Goal: Communication & Community: Answer question/provide support

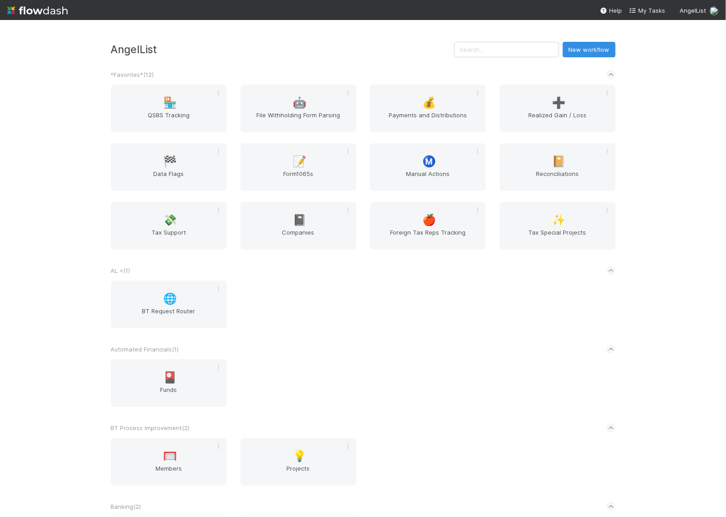
click at [700, 234] on div "AngelList New workflow *Favorites* ( 12 ) 🏪 QSBS Tracking 🤖 File Withholding Fo…" at bounding box center [363, 268] width 726 height 497
click at [696, 271] on div "AngelList New workflow *Favorites* ( 12 ) 🏪 QSBS Tracking 🤖 File Withholding Fo…" at bounding box center [363, 268] width 726 height 497
click at [682, 263] on div "AngelList New workflow *Favorites* ( 12 ) 🏪 QSBS Tracking 🤖 File Withholding Fo…" at bounding box center [363, 268] width 726 height 497
click at [647, 190] on div "AngelList New workflow *Favorites* ( 12 ) 🏪 QSBS Tracking 🤖 File Withholding Fo…" at bounding box center [363, 268] width 726 height 497
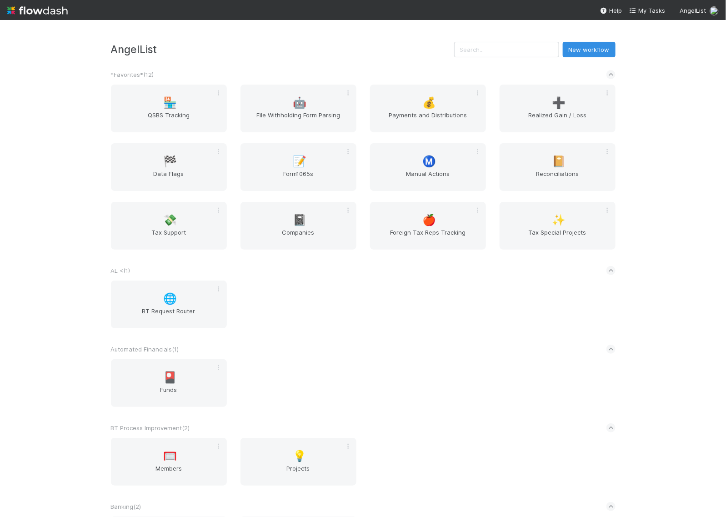
drag, startPoint x: 660, startPoint y: 178, endPoint x: 662, endPoint y: 169, distance: 9.3
click at [661, 175] on div "AngelList New workflow *Favorites* ( 12 ) 🏪 QSBS Tracking 🤖 File Withholding Fo…" at bounding box center [363, 268] width 726 height 497
click at [552, 106] on span "➕" at bounding box center [559, 103] width 14 height 12
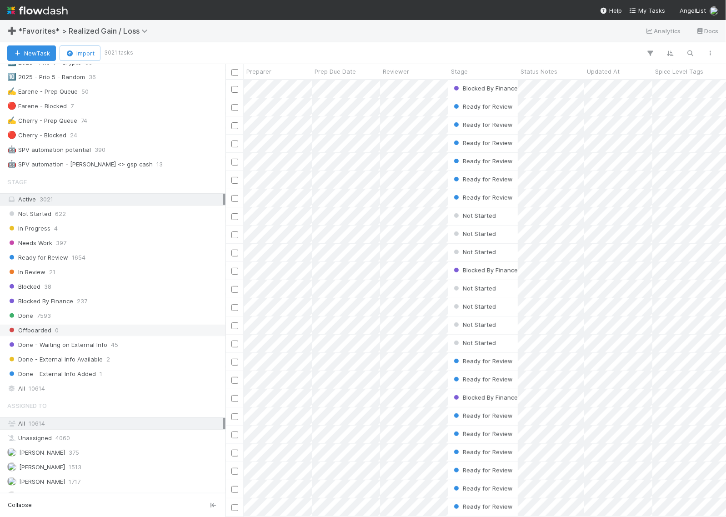
scroll to position [512, 0]
click at [48, 248] on span "Needs Work" at bounding box center [29, 242] width 45 height 11
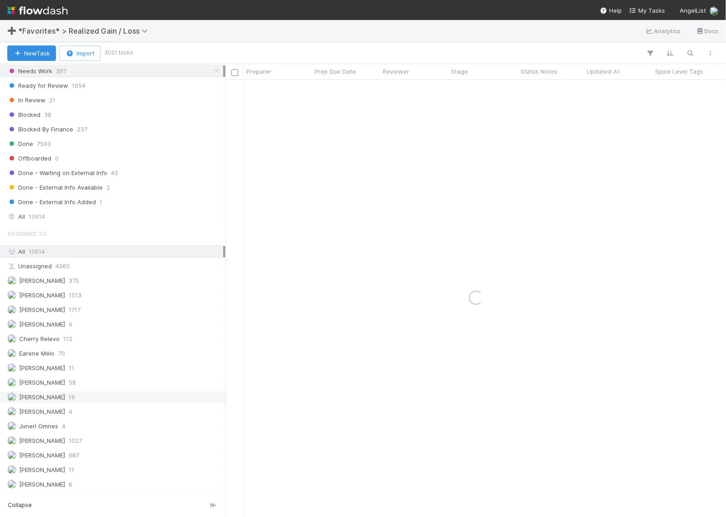
scroll to position [699, 0]
click at [32, 396] on span "[PERSON_NAME]" at bounding box center [42, 396] width 46 height 7
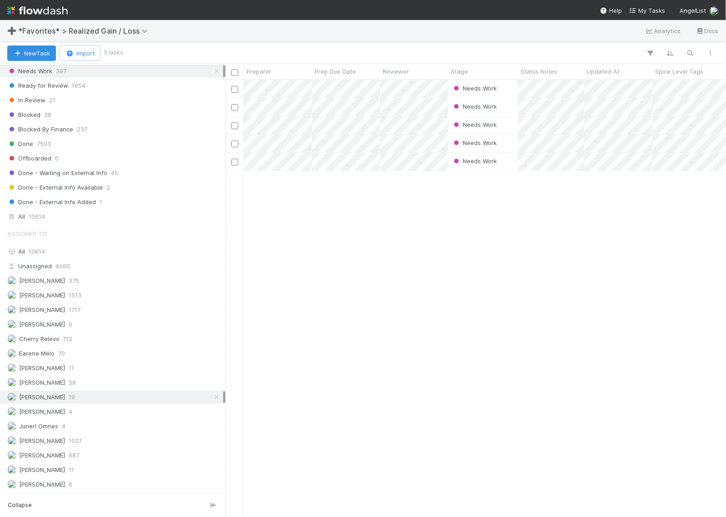
scroll to position [428, 492]
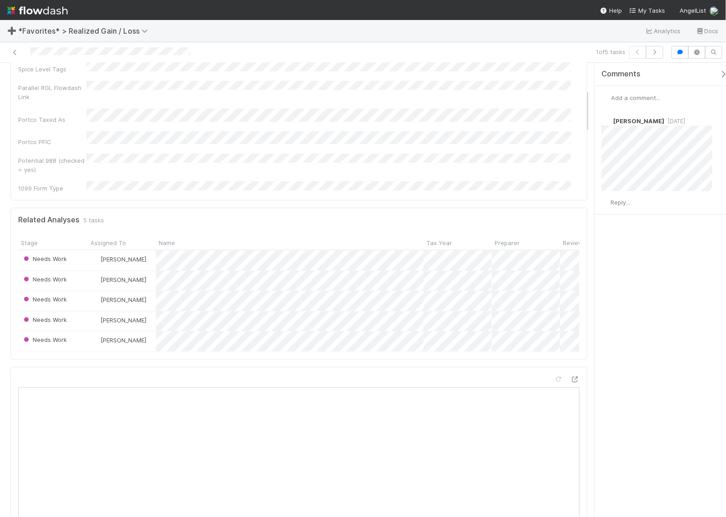
scroll to position [284, 0]
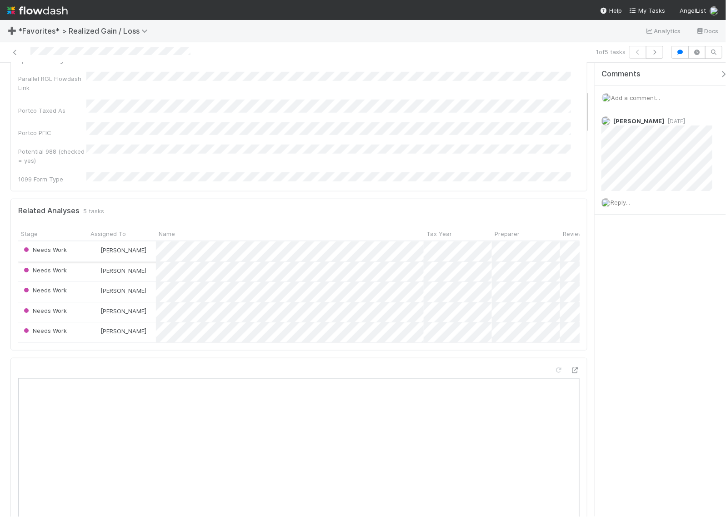
click at [146, 242] on div "[PERSON_NAME]" at bounding box center [122, 252] width 68 height 20
click at [145, 262] on div "[PERSON_NAME]" at bounding box center [122, 272] width 68 height 20
click at [148, 282] on div "[PERSON_NAME]" at bounding box center [122, 292] width 68 height 20
click at [150, 302] on div "[PERSON_NAME]" at bounding box center [122, 312] width 68 height 20
click at [149, 322] on div "[PERSON_NAME]" at bounding box center [122, 332] width 68 height 20
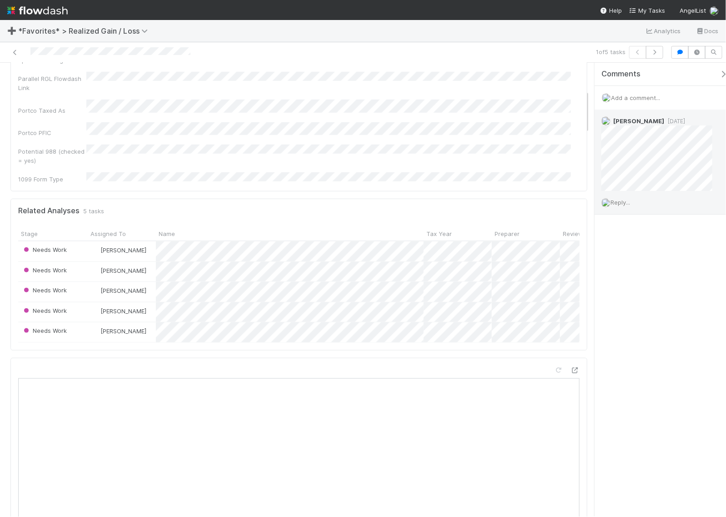
click at [622, 202] on span "Reply..." at bounding box center [621, 202] width 20 height 7
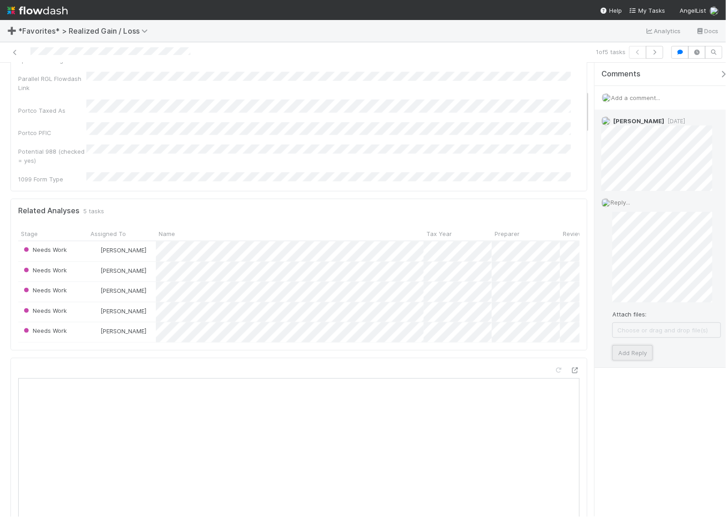
click at [649, 359] on button "Add Reply" at bounding box center [633, 352] width 40 height 15
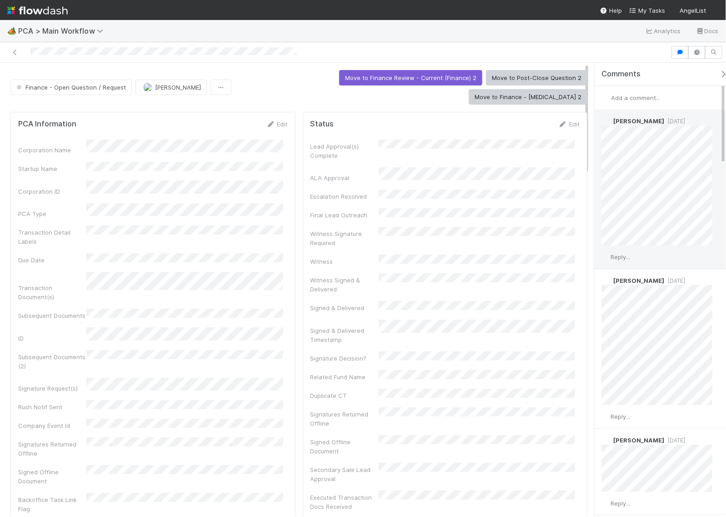
drag, startPoint x: 621, startPoint y: 258, endPoint x: 624, endPoint y: 262, distance: 5.6
click at [621, 257] on span "Reply..." at bounding box center [621, 256] width 20 height 7
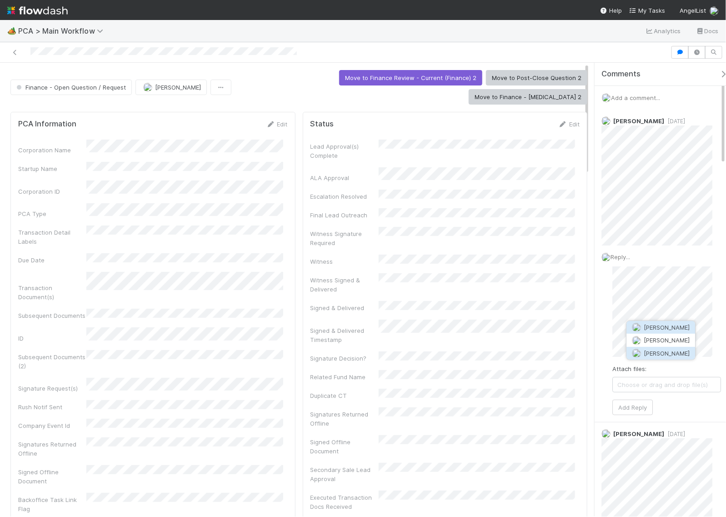
click at [658, 355] on span "Don Walker" at bounding box center [668, 353] width 46 height 7
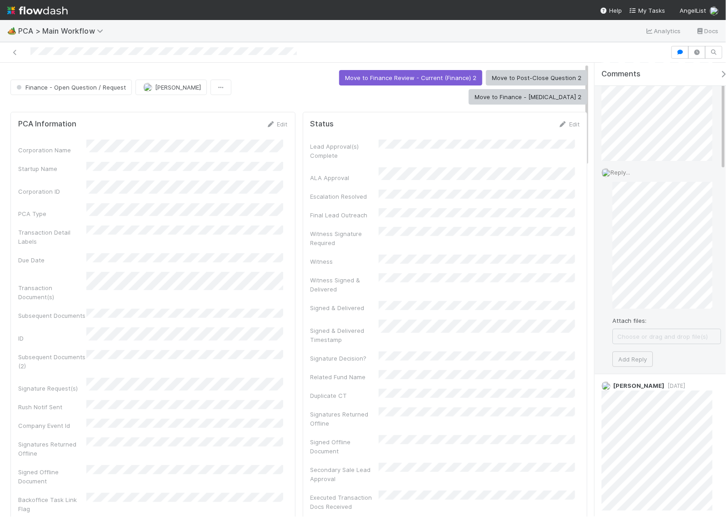
scroll to position [57, 0]
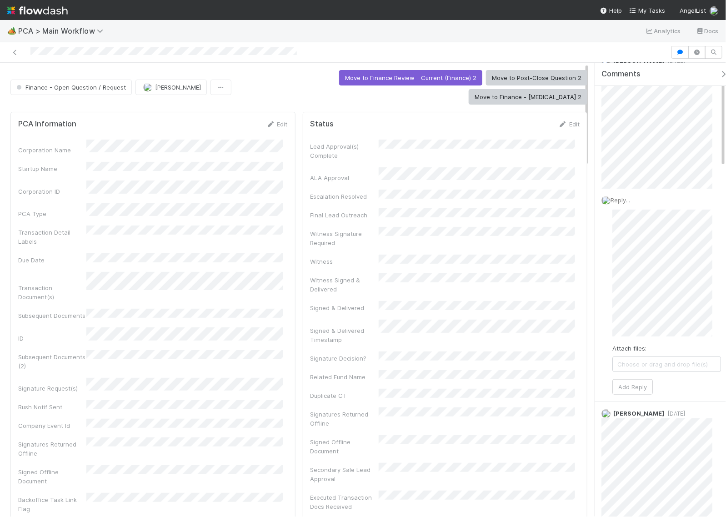
copy div
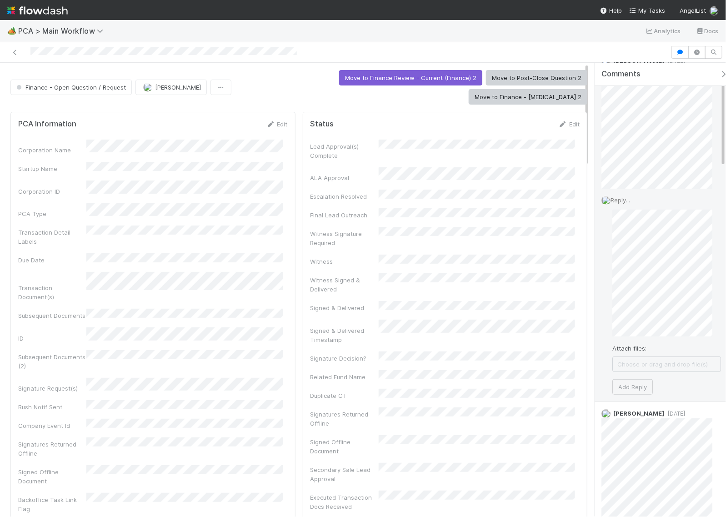
click at [612, 242] on div "Reply... Attach files: Choose or drag and drop file(s) Add Reply" at bounding box center [661, 295] width 133 height 213
click at [641, 388] on button "Add Reply" at bounding box center [633, 386] width 40 height 15
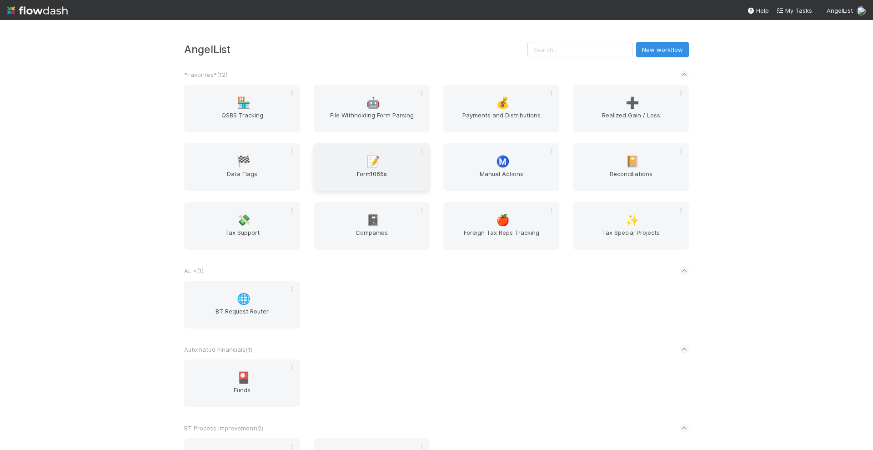
click at [383, 179] on span "Form1065s" at bounding box center [371, 178] width 109 height 18
click at [506, 161] on span "Ⓜ️" at bounding box center [503, 162] width 14 height 12
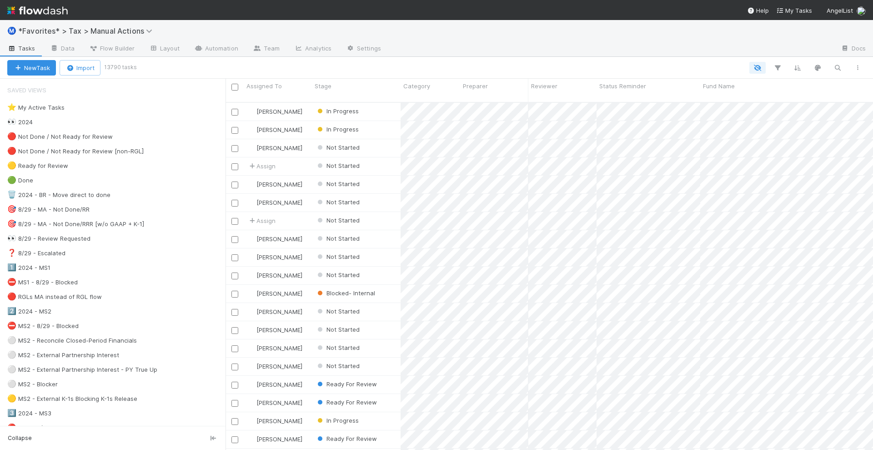
scroll to position [347, 639]
click at [835, 69] on icon "button" at bounding box center [837, 68] width 9 height 8
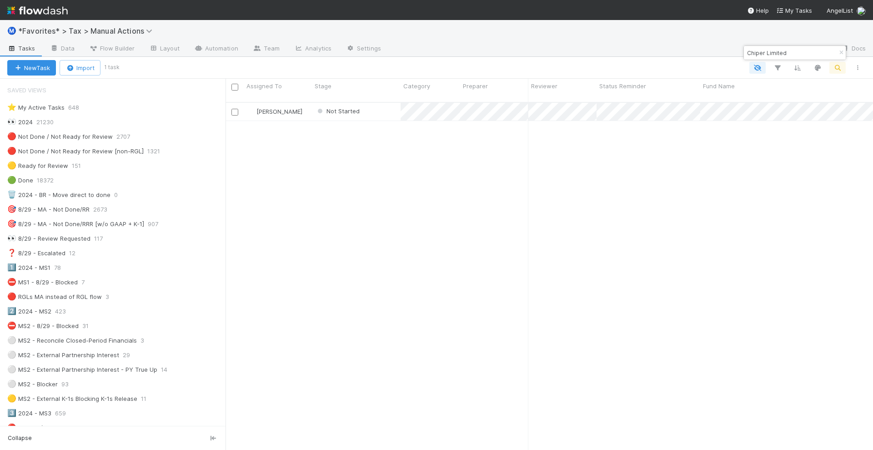
type input "Chiper Limited"
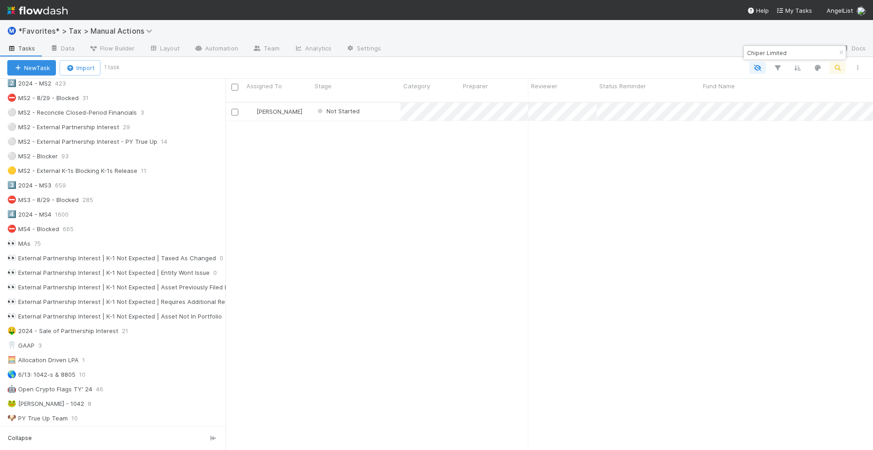
scroll to position [0, 0]
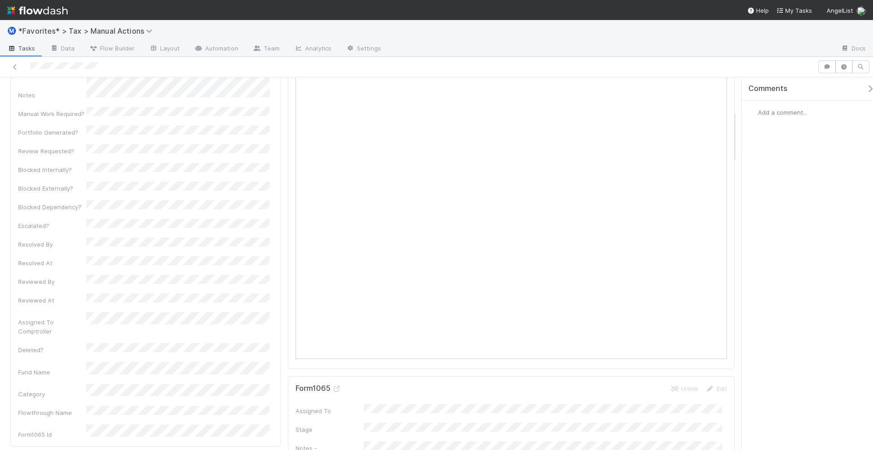
scroll to position [455, 0]
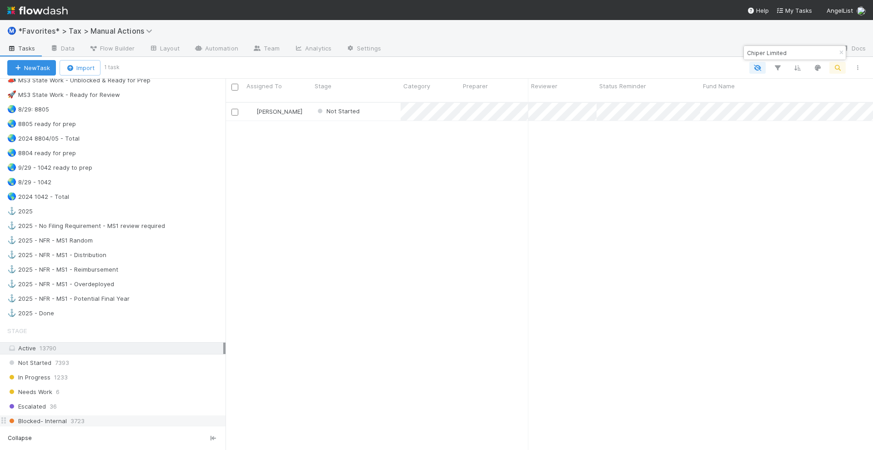
scroll to position [910, 0]
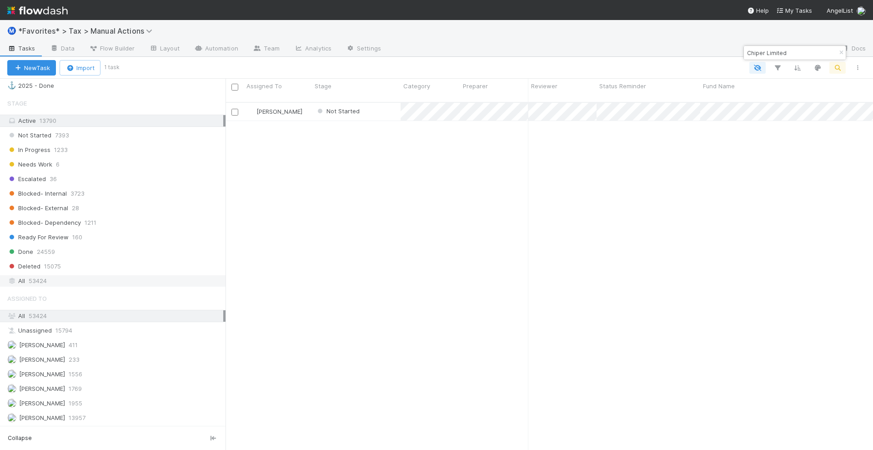
click at [89, 275] on div "All 53424" at bounding box center [115, 280] width 216 height 11
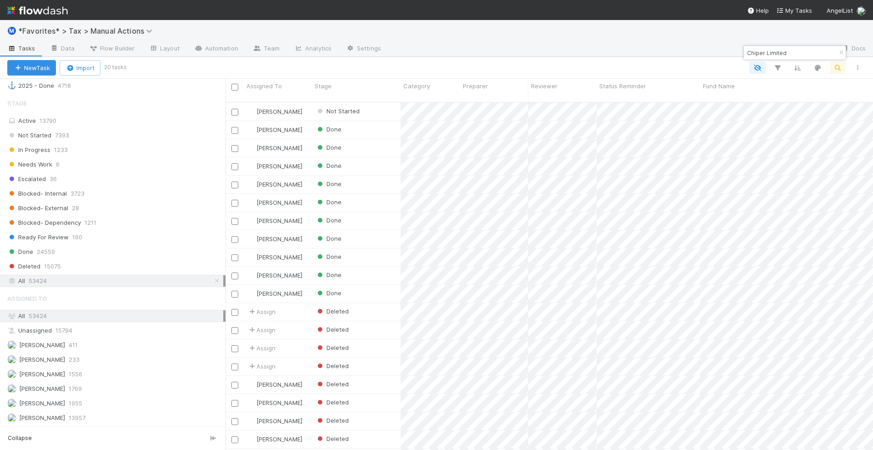
scroll to position [347, 639]
drag, startPoint x: 459, startPoint y: 89, endPoint x: 556, endPoint y: 93, distance: 97.0
click at [556, 93] on div "Category" at bounding box center [480, 90] width 159 height 23
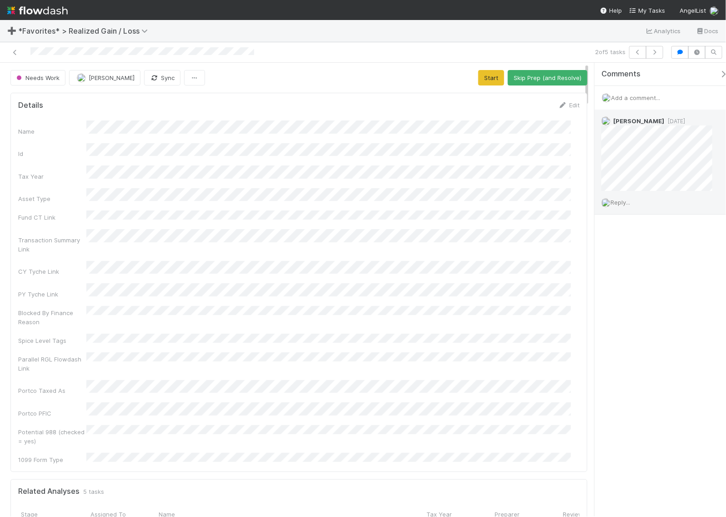
click at [620, 199] on span "Reply..." at bounding box center [621, 202] width 20 height 7
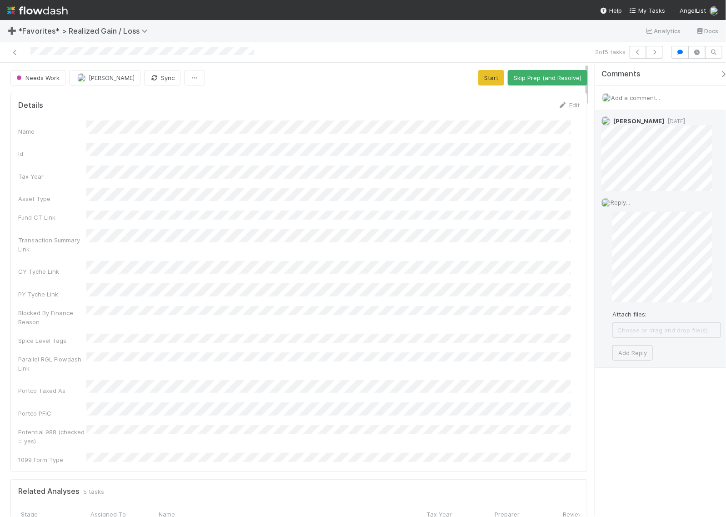
drag, startPoint x: 640, startPoint y: 366, endPoint x: 639, endPoint y: 361, distance: 5.5
click at [640, 364] on div "Reply... Attach files: Choose or drag and drop file(s) Add Reply" at bounding box center [661, 279] width 133 height 176
click at [639, 358] on button "Add Reply" at bounding box center [633, 352] width 40 height 15
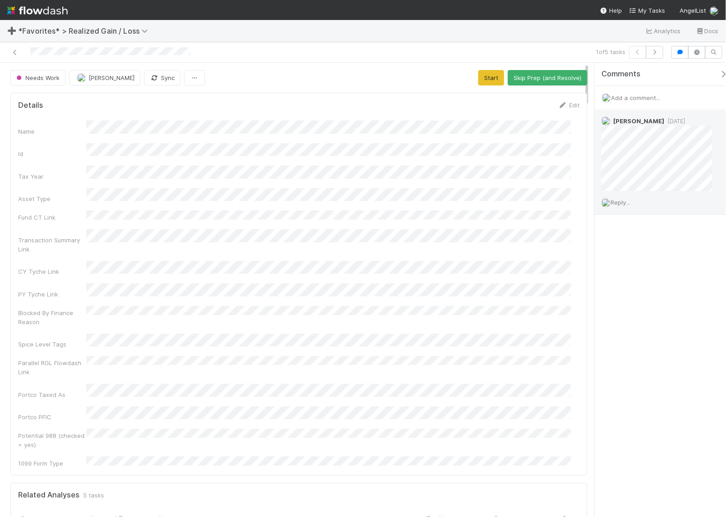
click at [627, 203] on span "Reply..." at bounding box center [621, 202] width 20 height 7
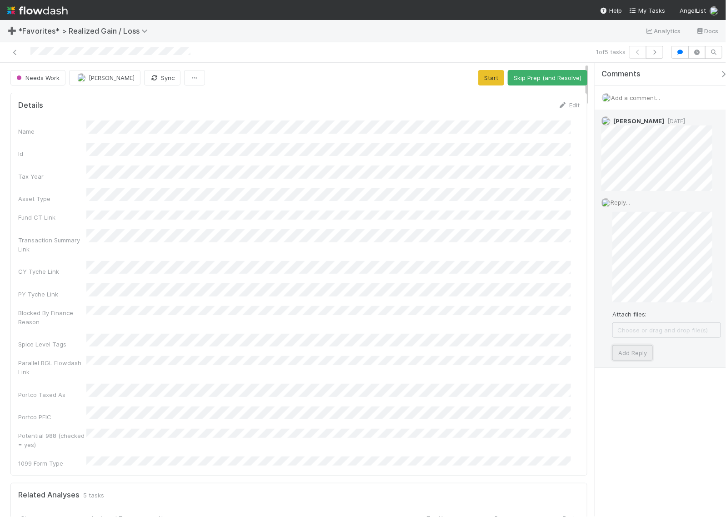
click at [642, 346] on button "Add Reply" at bounding box center [633, 352] width 40 height 15
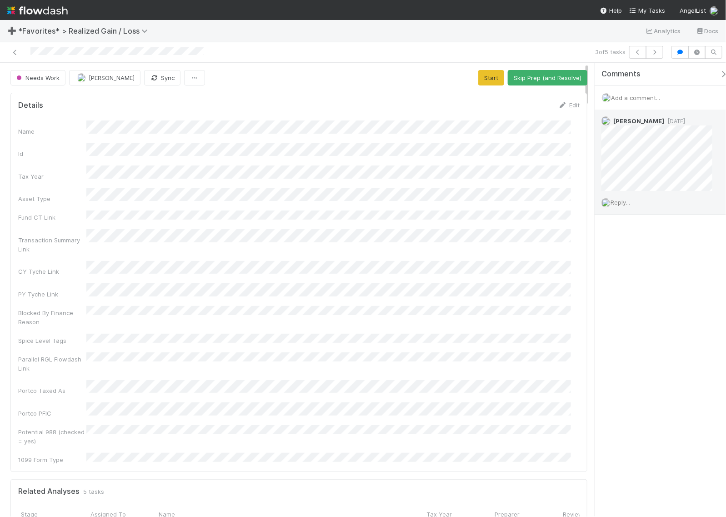
click at [626, 202] on span "Reply..." at bounding box center [621, 202] width 20 height 7
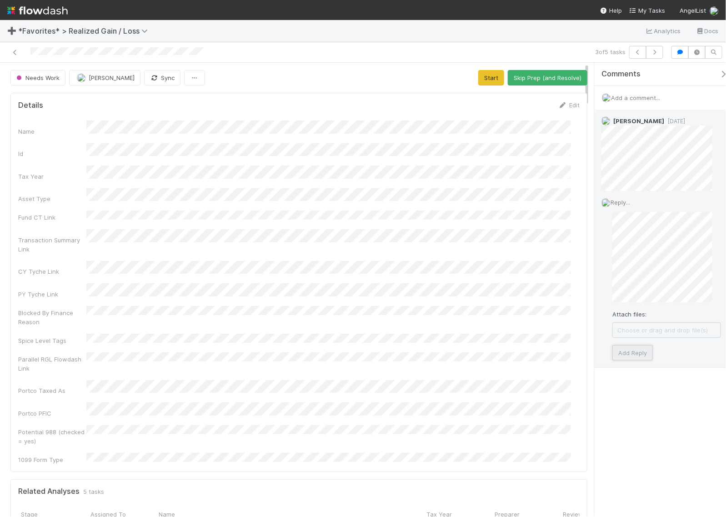
click at [645, 356] on button "Add Reply" at bounding box center [633, 352] width 40 height 15
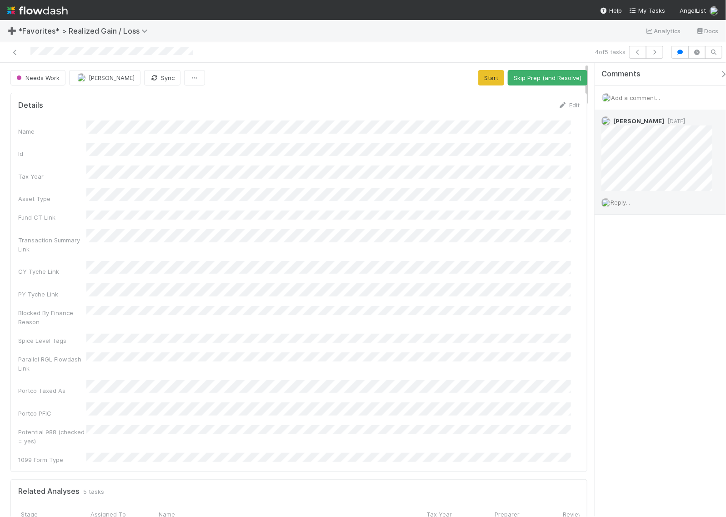
click at [620, 201] on span "Reply..." at bounding box center [621, 202] width 20 height 7
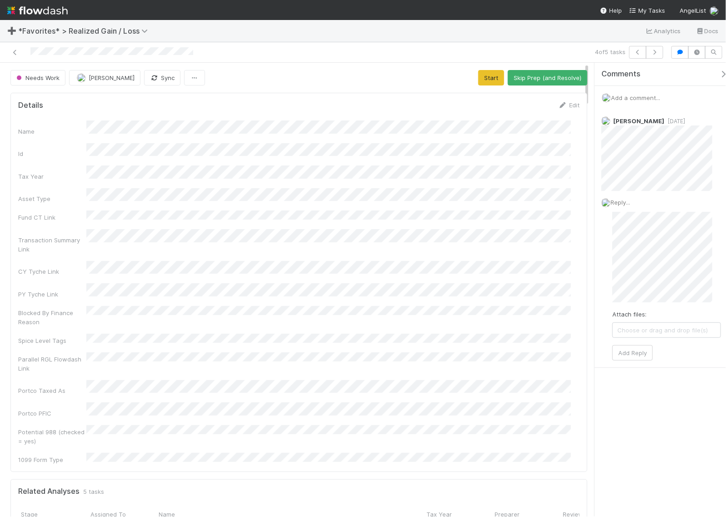
click at [586, 251] on div "Needs Work [PERSON_NAME] Sync Start Skip Prep (and Resolve) Details Edit Name I…" at bounding box center [363, 290] width 726 height 454
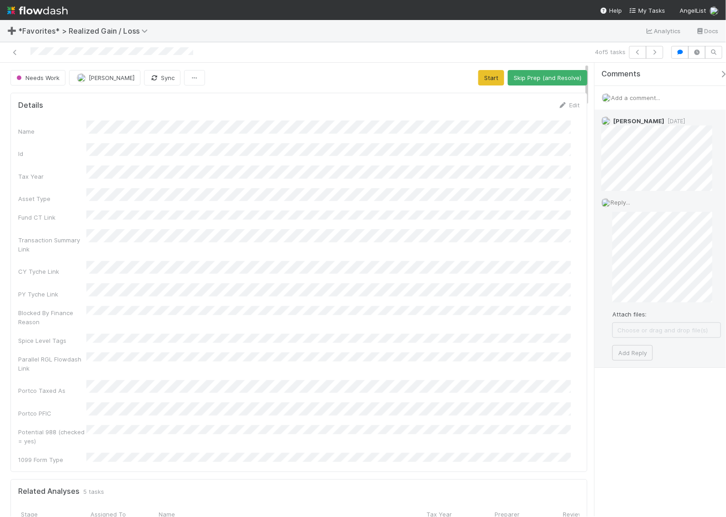
click at [600, 247] on div "Reply... Attach files: Choose or drag and drop file(s) Add Reply" at bounding box center [661, 279] width 133 height 176
click at [633, 356] on button "Add Reply" at bounding box center [633, 352] width 40 height 15
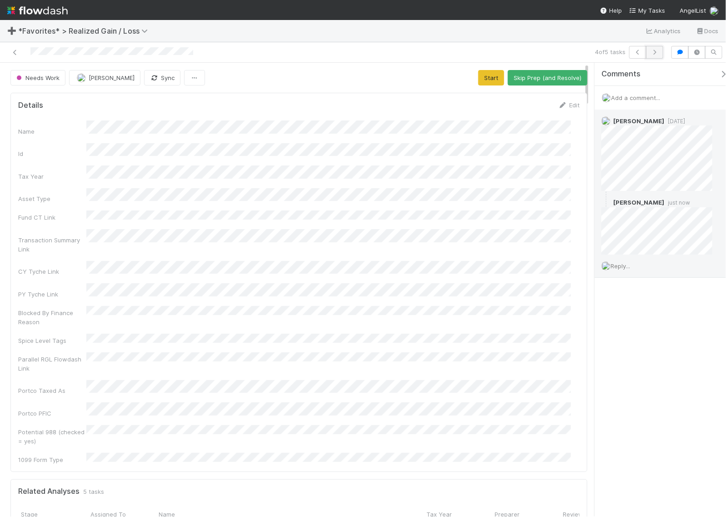
click at [645, 48] on button "button" at bounding box center [654, 52] width 17 height 13
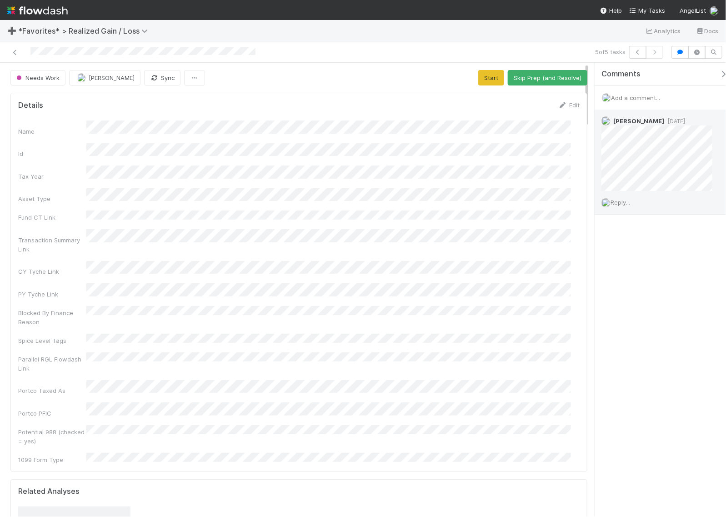
click at [624, 205] on span "Reply..." at bounding box center [621, 202] width 20 height 7
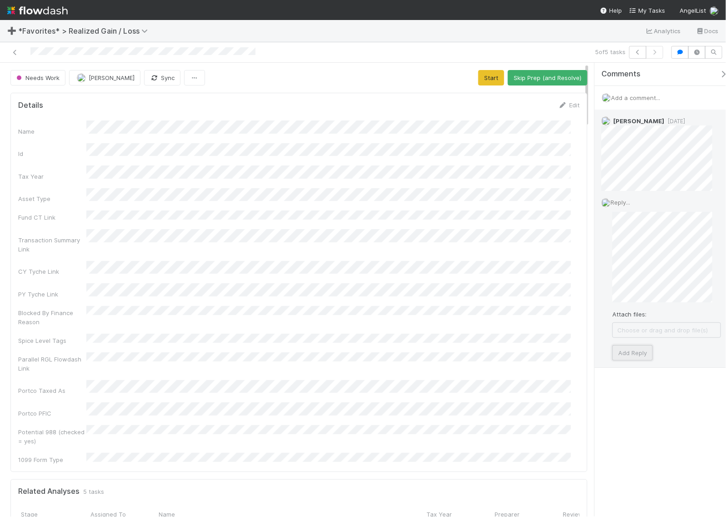
click at [645, 349] on button "Add Reply" at bounding box center [633, 352] width 40 height 15
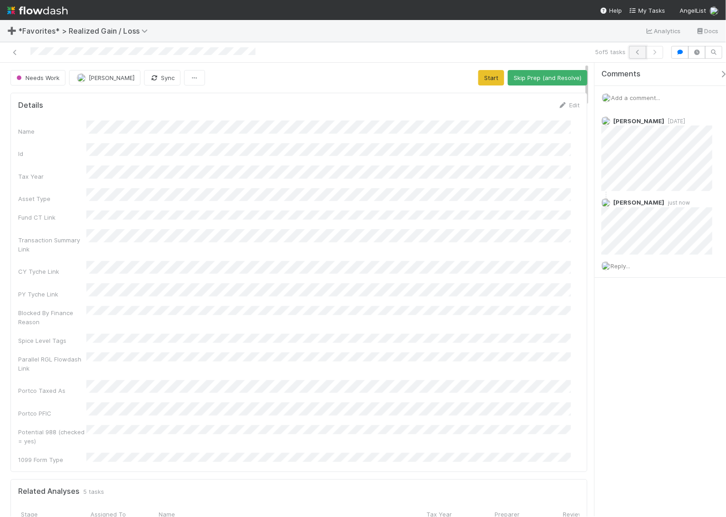
click at [631, 50] on button "button" at bounding box center [638, 52] width 17 height 13
click at [621, 201] on span "Reply..." at bounding box center [621, 202] width 20 height 7
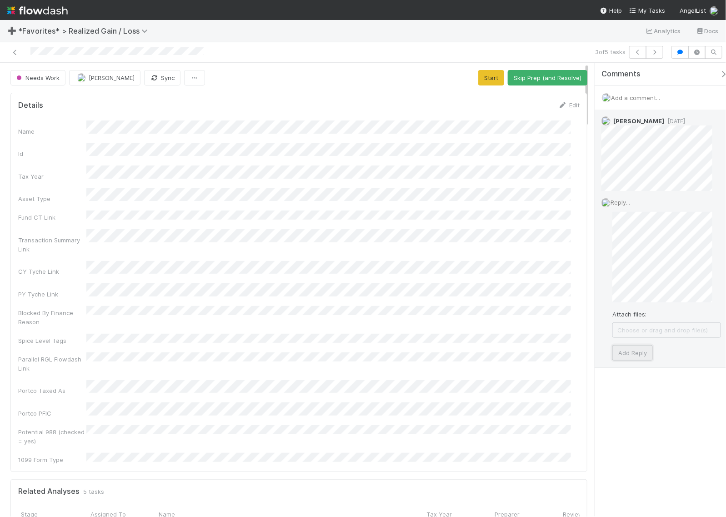
click at [645, 345] on button "Add Reply" at bounding box center [633, 352] width 40 height 15
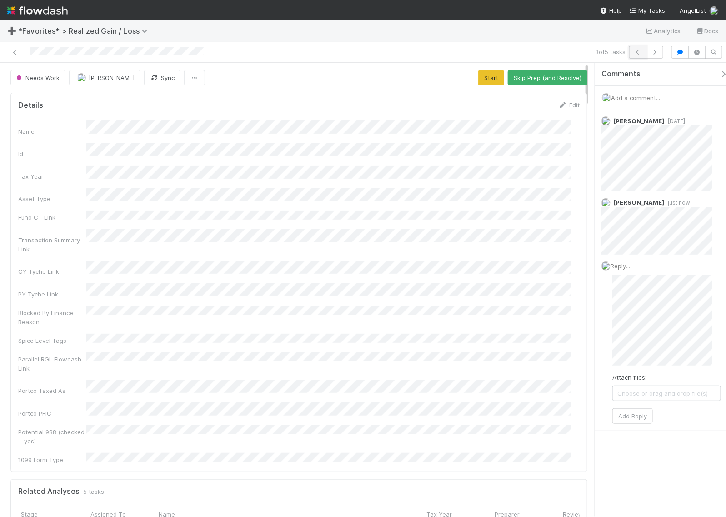
click at [634, 55] on icon "button" at bounding box center [638, 52] width 9 height 5
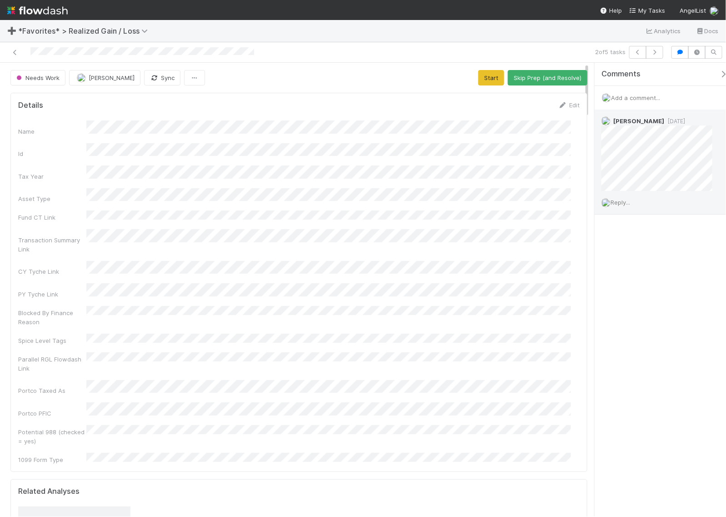
click at [626, 206] on span "Reply..." at bounding box center [621, 202] width 20 height 7
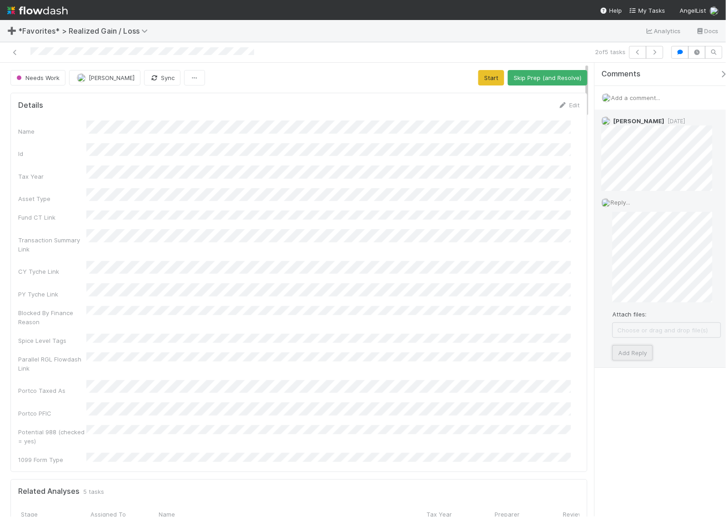
click at [641, 355] on button "Add Reply" at bounding box center [633, 352] width 40 height 15
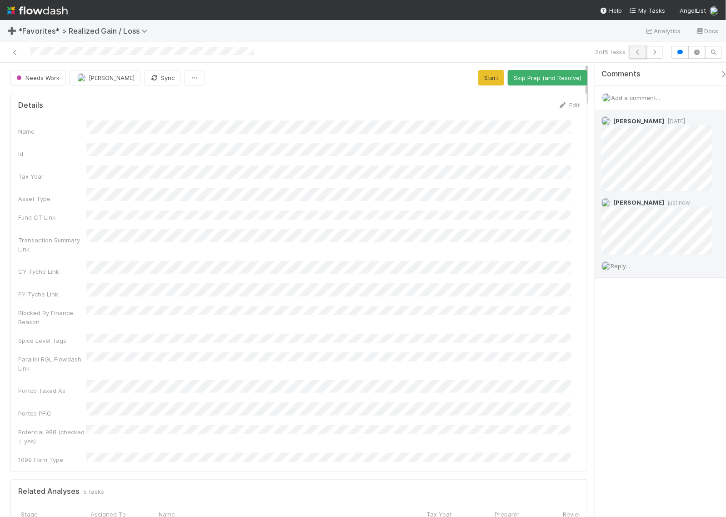
click at [633, 55] on button "button" at bounding box center [638, 52] width 17 height 13
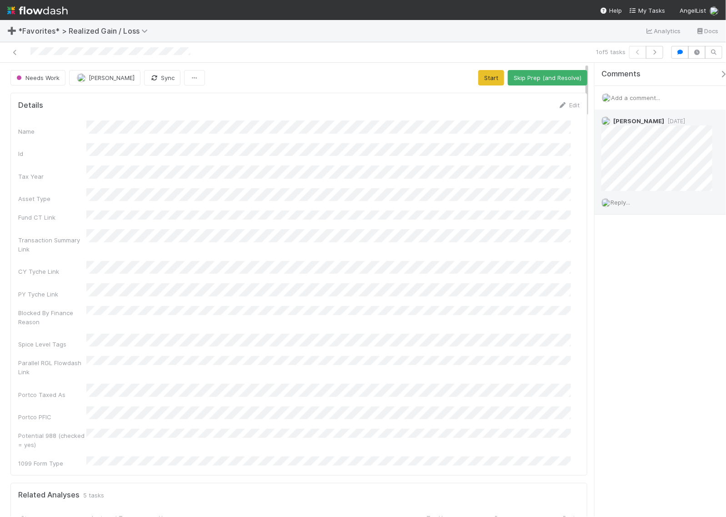
click at [626, 204] on span "Reply..." at bounding box center [621, 202] width 20 height 7
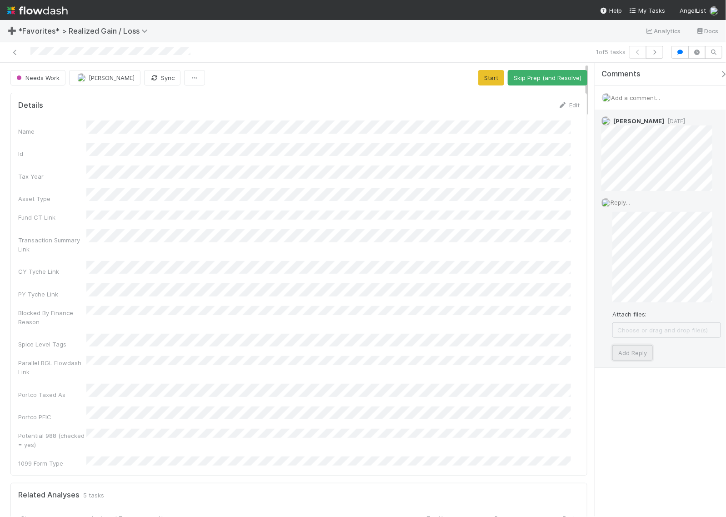
click at [645, 356] on button "Add Reply" at bounding box center [633, 352] width 40 height 15
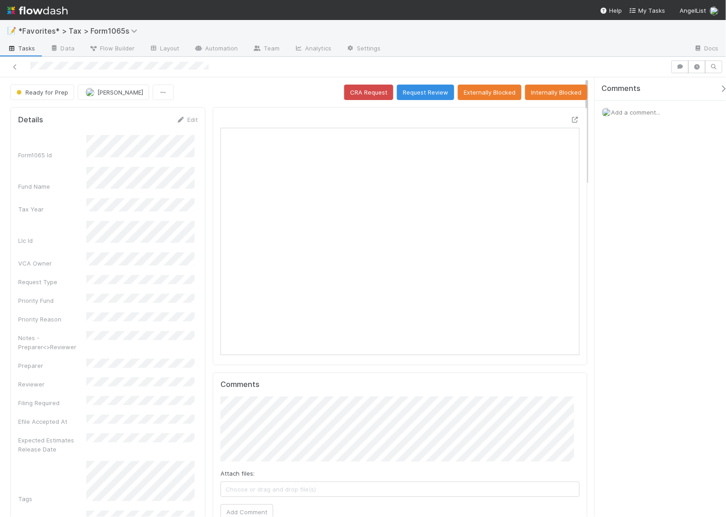
click at [628, 111] on span "Add a comment..." at bounding box center [635, 112] width 49 height 7
click at [632, 273] on button "Add Comment" at bounding box center [636, 264] width 53 height 15
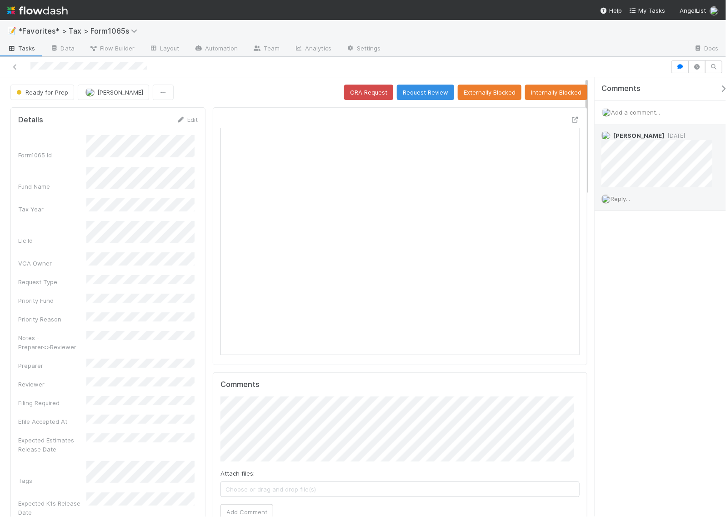
click at [622, 201] on span "Reply..." at bounding box center [621, 198] width 20 height 7
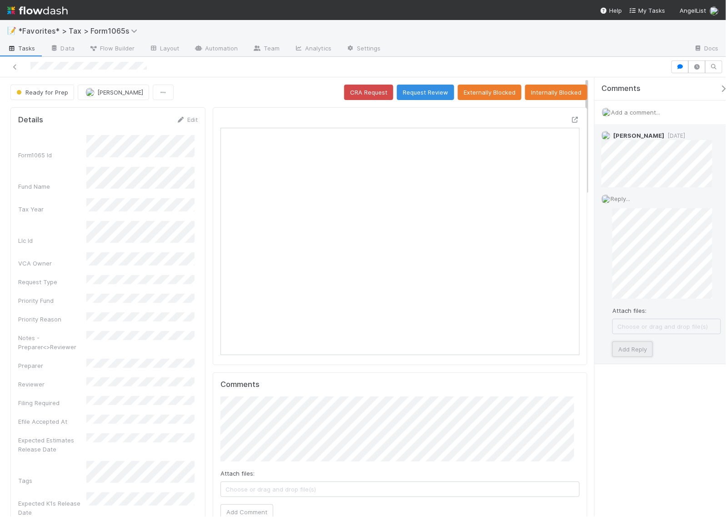
click at [635, 352] on button "Add Reply" at bounding box center [633, 349] width 40 height 15
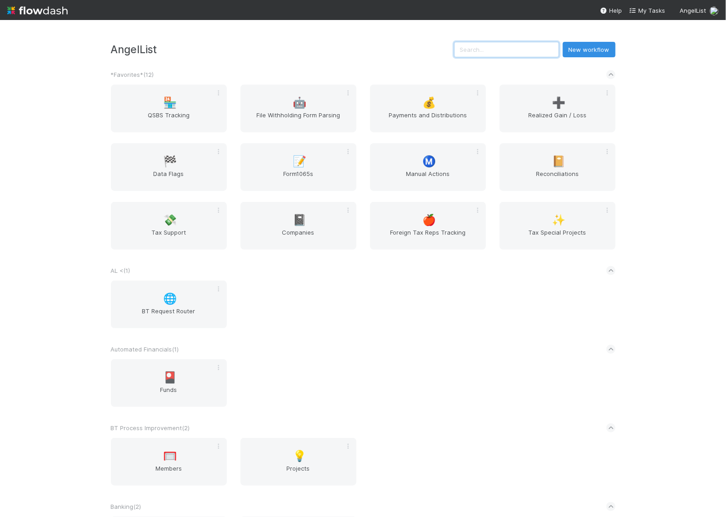
click at [528, 52] on input "text" at bounding box center [506, 49] width 105 height 15
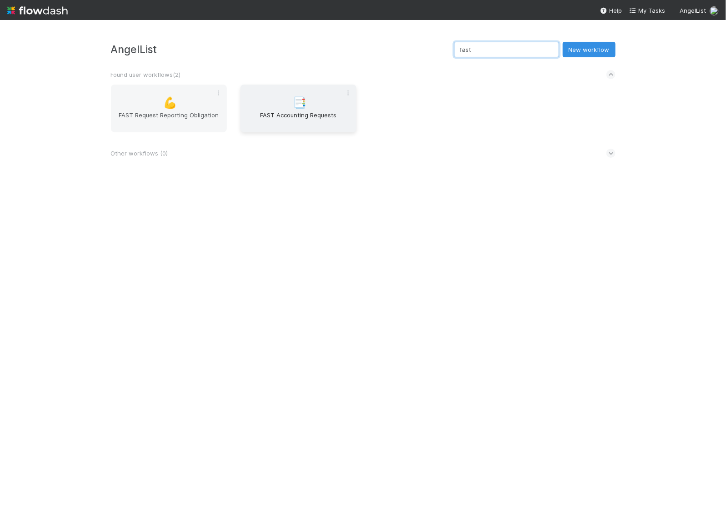
type input "fast"
click at [301, 103] on span "📑" at bounding box center [300, 103] width 14 height 12
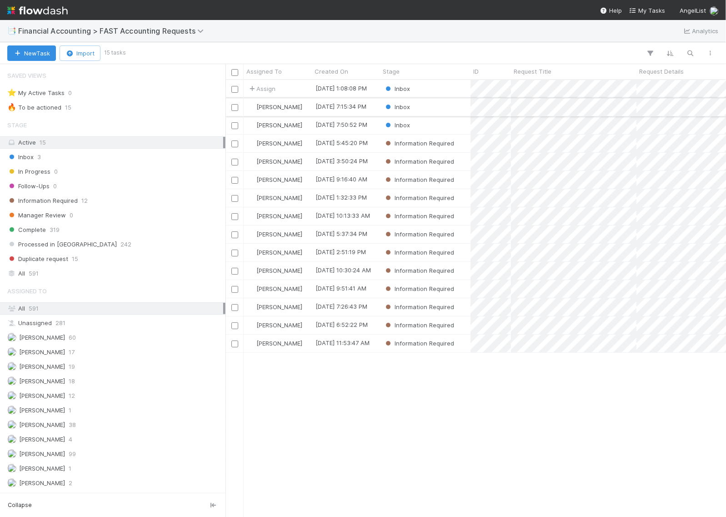
click at [459, 108] on div "Inbox" at bounding box center [425, 107] width 91 height 18
click at [461, 127] on div "Inbox" at bounding box center [425, 125] width 91 height 18
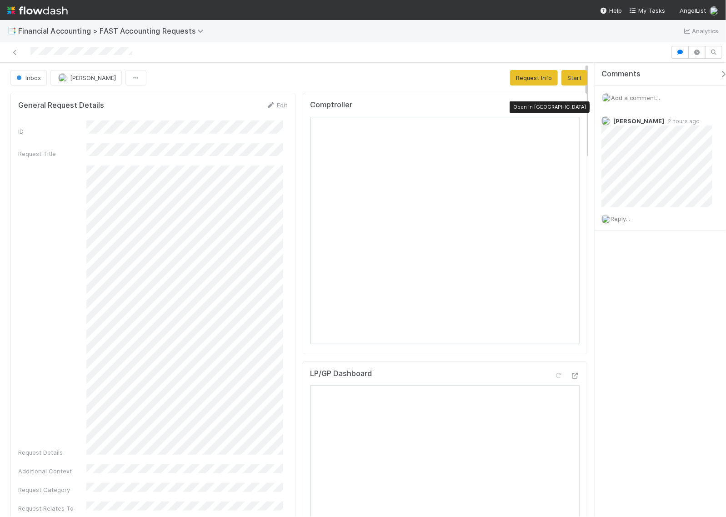
click at [571, 110] on icon at bounding box center [575, 107] width 9 height 6
click at [621, 219] on span "Reply..." at bounding box center [621, 218] width 20 height 7
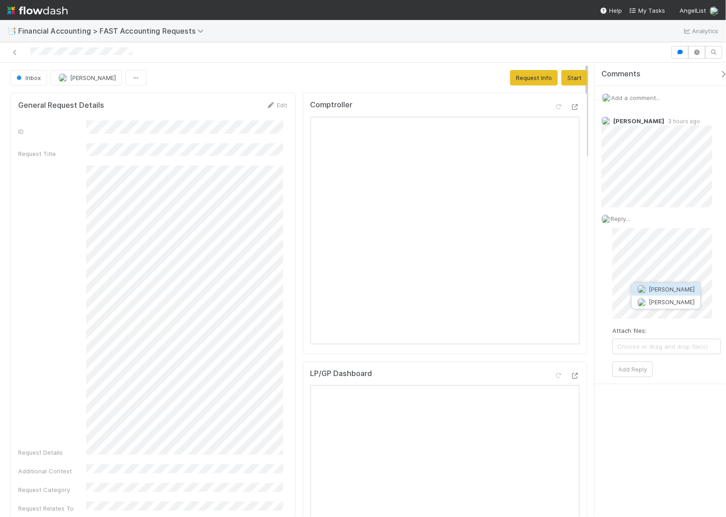
click at [645, 286] on span "[PERSON_NAME]" at bounding box center [673, 289] width 46 height 7
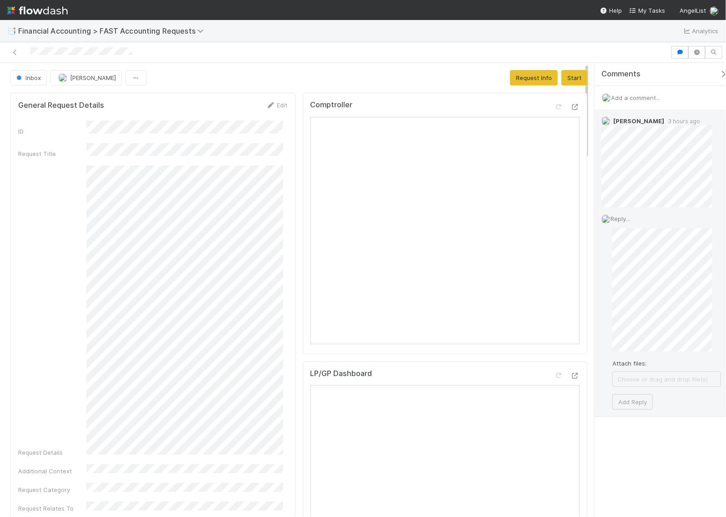
click at [610, 337] on div "Reply... Attach files: Choose or drag and drop file(s) Add Reply" at bounding box center [661, 311] width 133 height 209
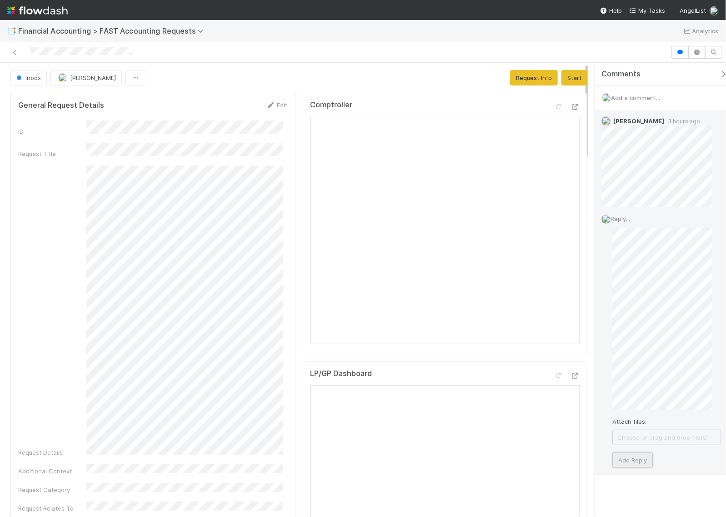
click at [644, 458] on button "Add Reply" at bounding box center [633, 460] width 40 height 15
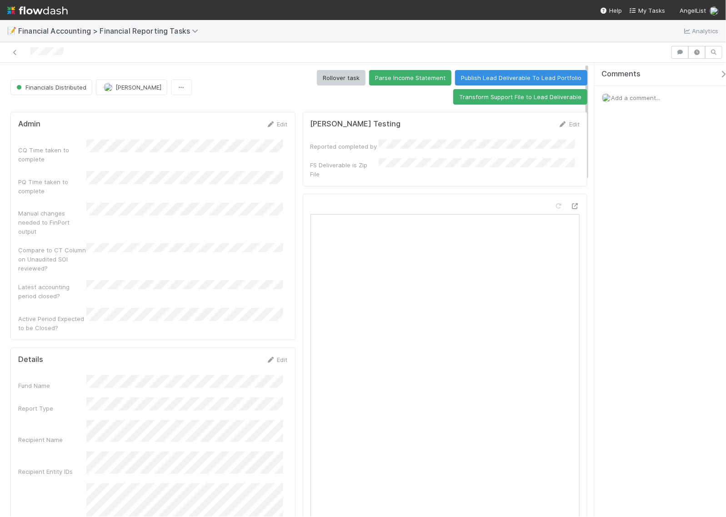
click at [654, 238] on div "Comments Add a comment..." at bounding box center [660, 290] width 131 height 454
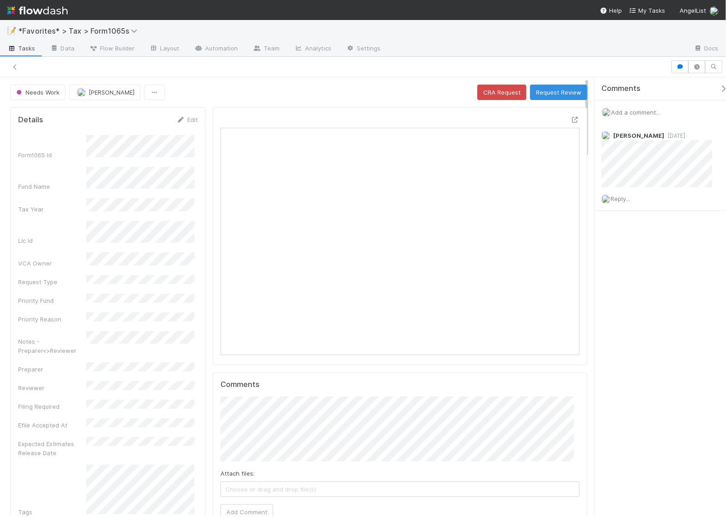
scroll to position [176, 345]
click at [242, 96] on div "Needs Work Helen Vo CRA Request Request Review" at bounding box center [298, 92] width 577 height 15
click at [365, 86] on div "Needs Work Helen Vo CRA Request Request Review" at bounding box center [298, 92] width 577 height 15
click at [13, 70] on icon at bounding box center [14, 67] width 9 height 6
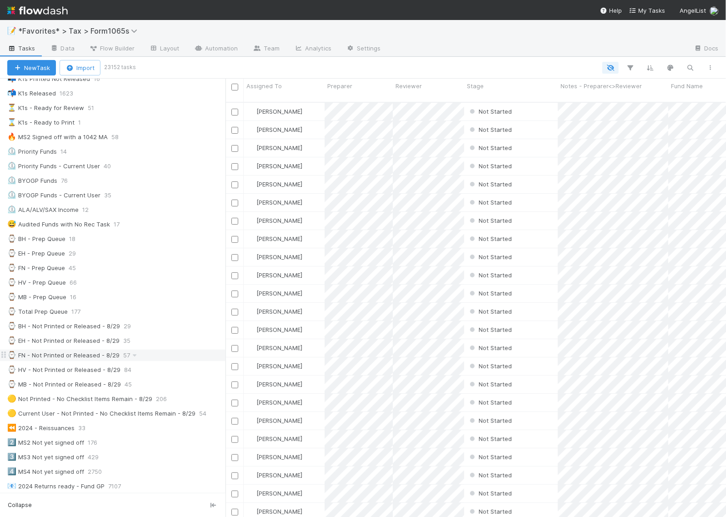
scroll to position [101, 0]
click at [34, 168] on div "⏲️ Priority Funds - Current User" at bounding box center [53, 166] width 93 height 11
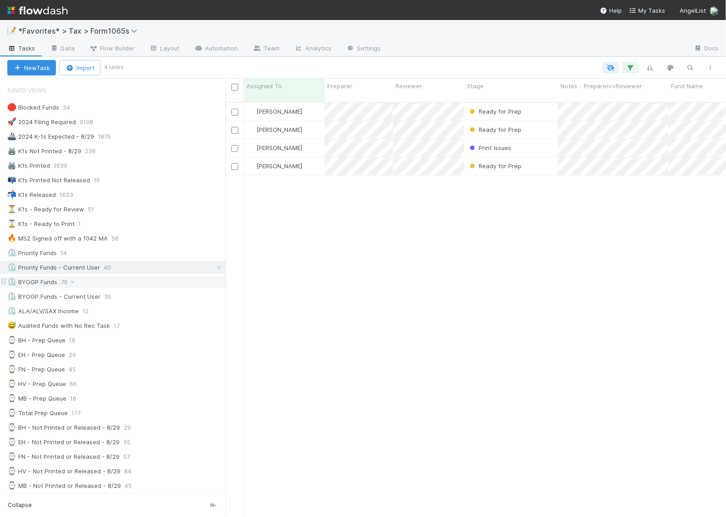
scroll to position [414, 492]
click at [540, 105] on div "Ready for Prep" at bounding box center [511, 112] width 94 height 18
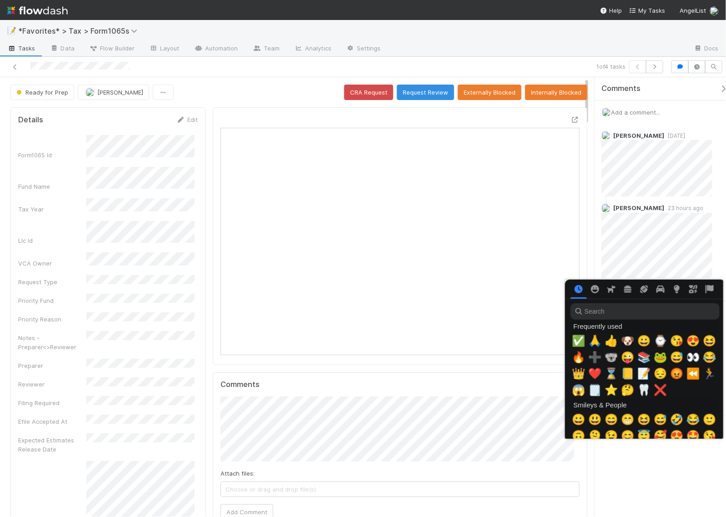
scroll to position [0, 5]
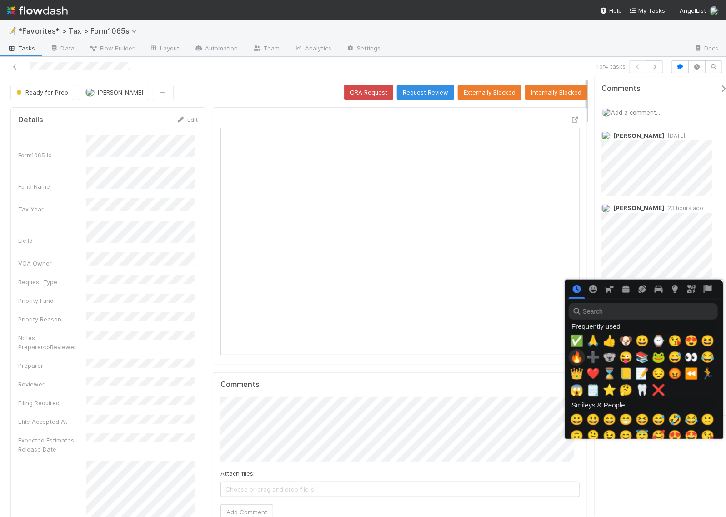
click at [574, 358] on span "🔥" at bounding box center [577, 357] width 14 height 13
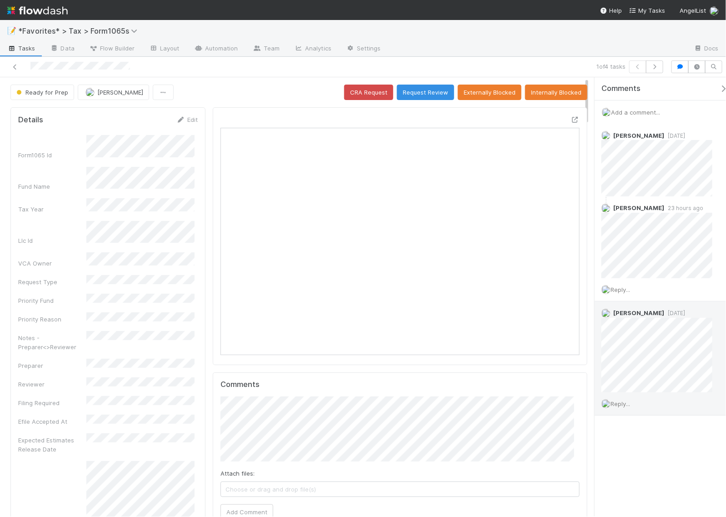
click at [620, 405] on span "Reply..." at bounding box center [621, 403] width 20 height 7
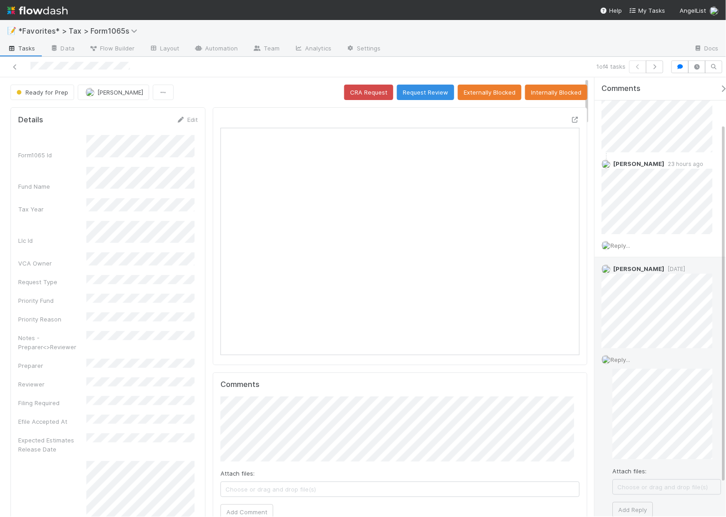
scroll to position [57, 0]
click at [633, 502] on button "Add Reply" at bounding box center [633, 496] width 40 height 15
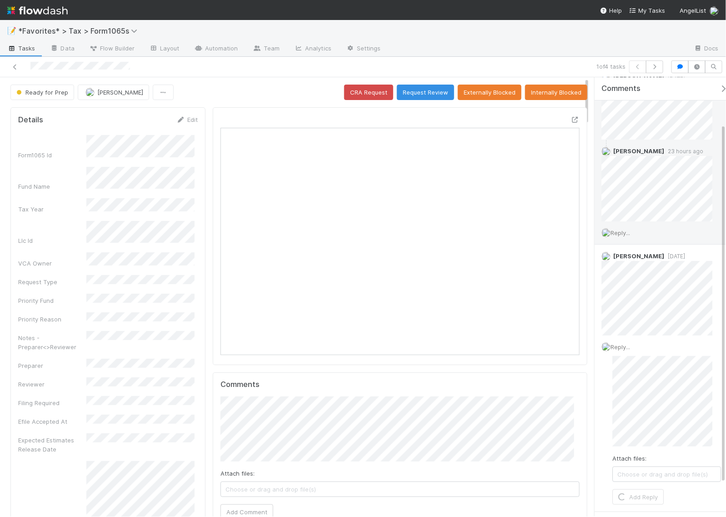
scroll to position [0, 0]
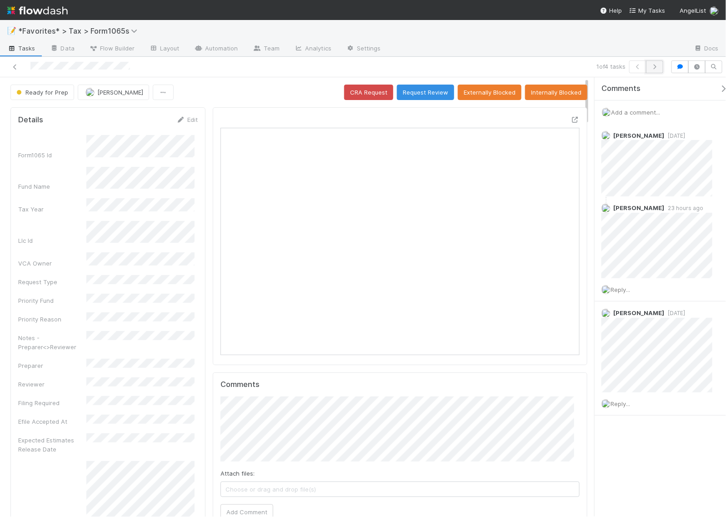
click at [658, 66] on icon "button" at bounding box center [654, 66] width 9 height 5
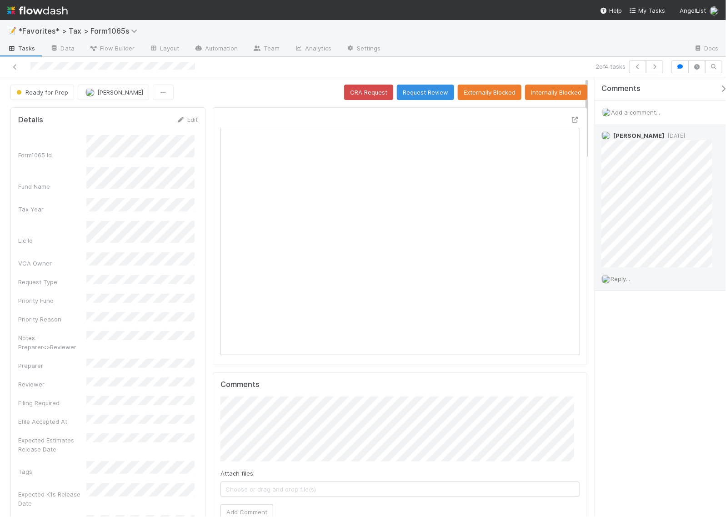
scroll to position [176, 345]
click at [620, 282] on div "Reply..." at bounding box center [661, 278] width 133 height 23
click at [625, 278] on span "Reply..." at bounding box center [621, 278] width 20 height 7
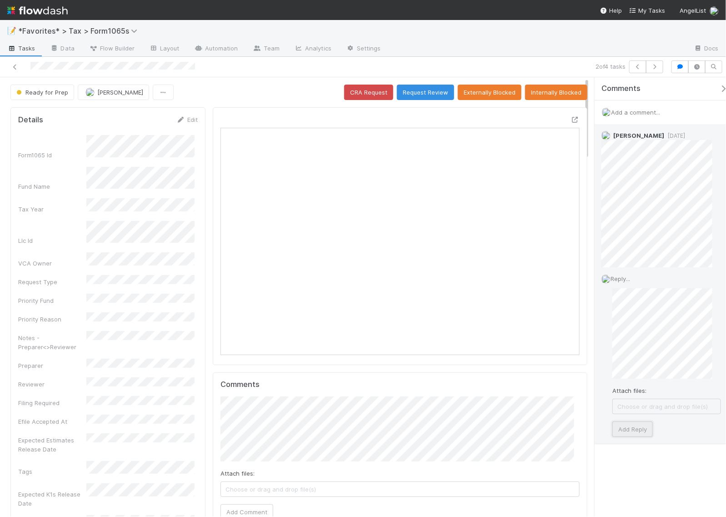
click at [644, 428] on button "Add Reply" at bounding box center [633, 429] width 40 height 15
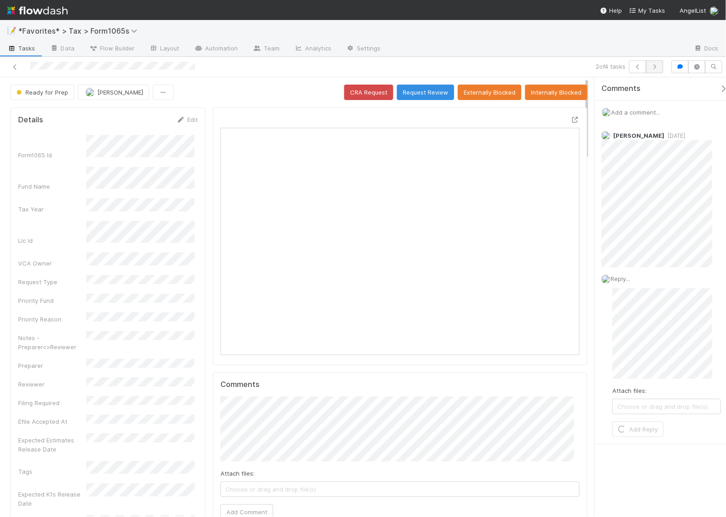
click at [566, 55] on div at bounding box center [537, 49] width 298 height 15
click at [653, 68] on icon "button" at bounding box center [654, 66] width 9 height 5
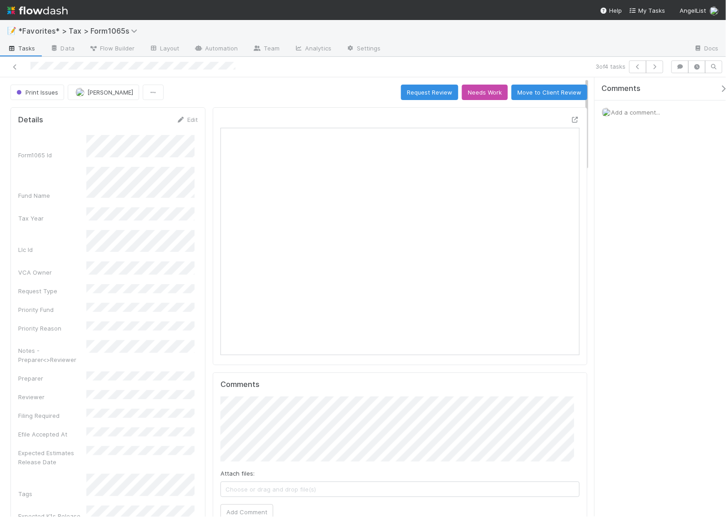
scroll to position [176, 345]
click at [655, 69] on icon "button" at bounding box center [654, 66] width 9 height 5
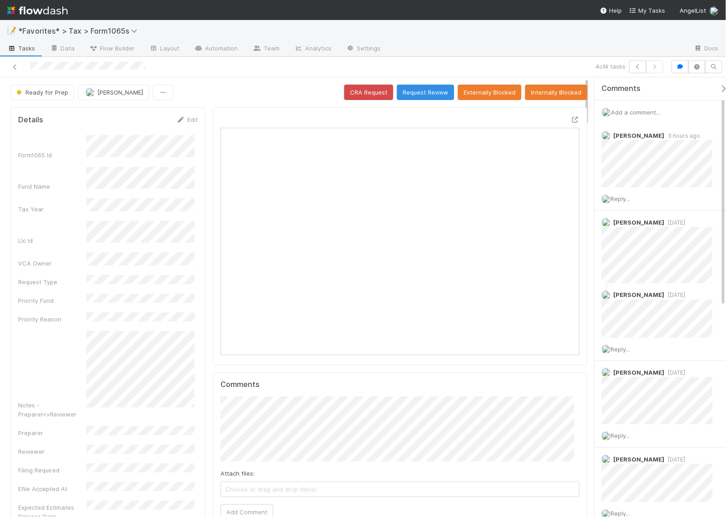
scroll to position [176, 345]
click at [8, 64] on div at bounding box center [170, 66] width 333 height 13
click at [16, 66] on icon at bounding box center [14, 67] width 9 height 6
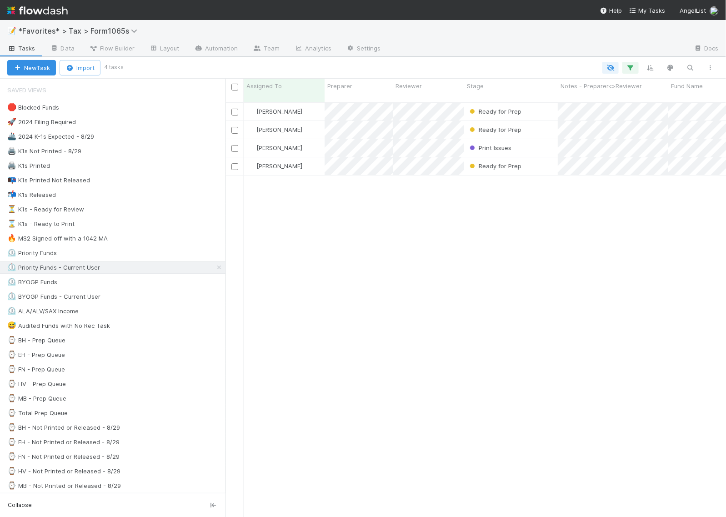
scroll to position [414, 492]
click at [553, 337] on div "Helen Vo Ready for Prep 8/24/25, 1:48:08 PM 40 42 1 4 3 1 0 19 Helen Vo Ready f…" at bounding box center [476, 314] width 501 height 422
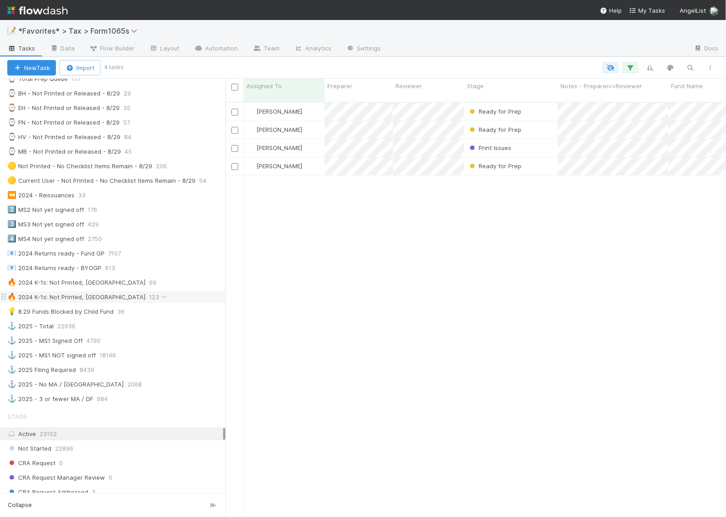
scroll to position [341, 0]
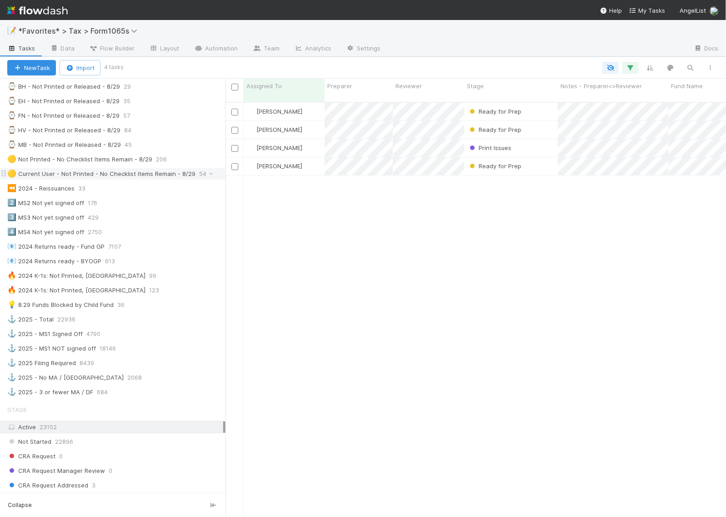
click at [112, 180] on div "🟡 Current User - Not Printed - No Checklist Items Remain - 8/29" at bounding box center [101, 173] width 188 height 11
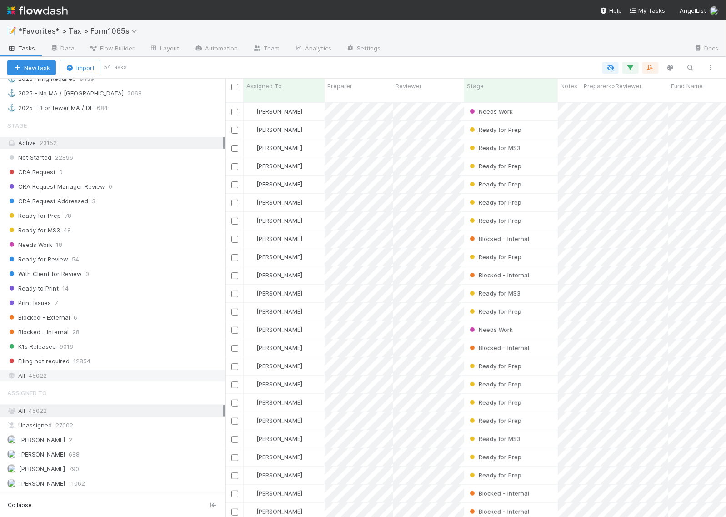
scroll to position [670, 0]
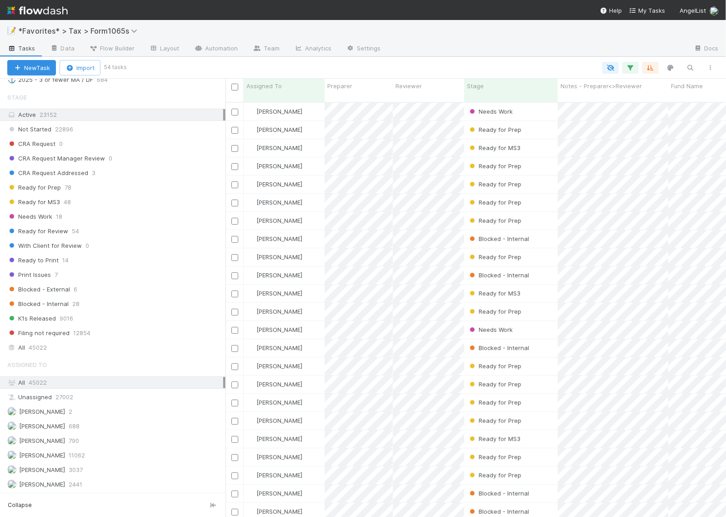
click at [486, 40] on div "📝 *Favorites* > Tax > Form1065s" at bounding box center [363, 31] width 726 height 22
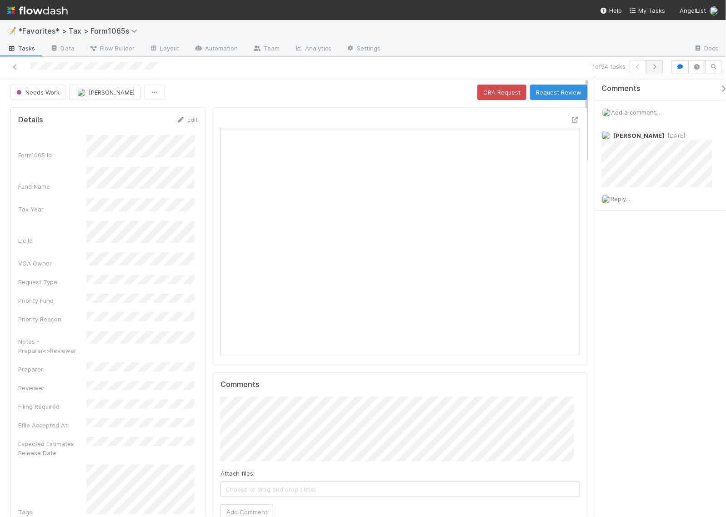
scroll to position [176, 345]
click at [659, 67] on icon "button" at bounding box center [654, 66] width 9 height 5
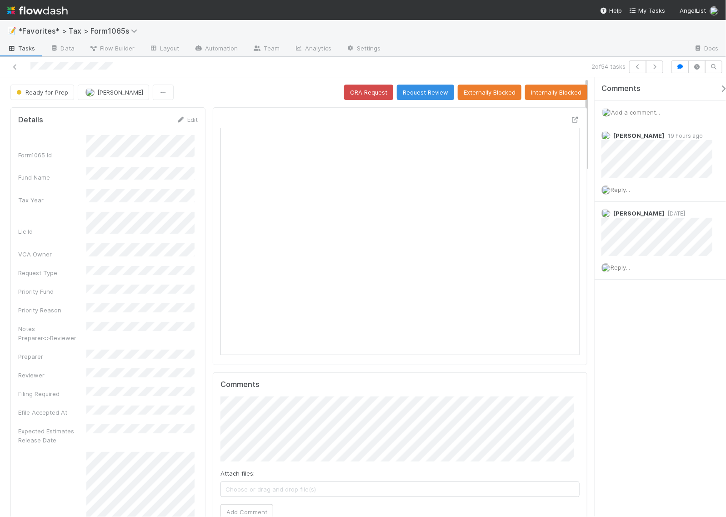
scroll to position [176, 345]
click at [652, 72] on button "button" at bounding box center [654, 66] width 17 height 13
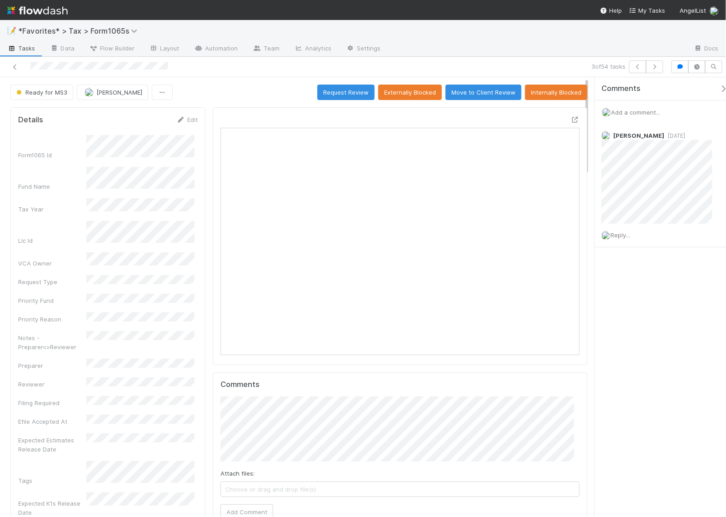
scroll to position [176, 345]
click at [655, 325] on div "Comments Add a comment... Helen Vo 3 days ago Reply..." at bounding box center [660, 296] width 131 height 439
click at [669, 306] on div "Comments Add a comment... Helen Vo 3 days ago Reply..." at bounding box center [660, 296] width 131 height 439
click at [654, 67] on icon "button" at bounding box center [654, 66] width 9 height 5
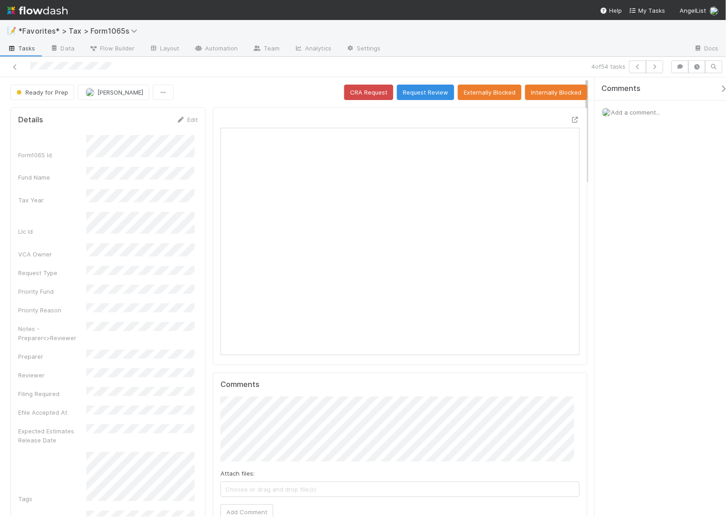
scroll to position [176, 168]
click at [16, 67] on icon at bounding box center [14, 67] width 9 height 6
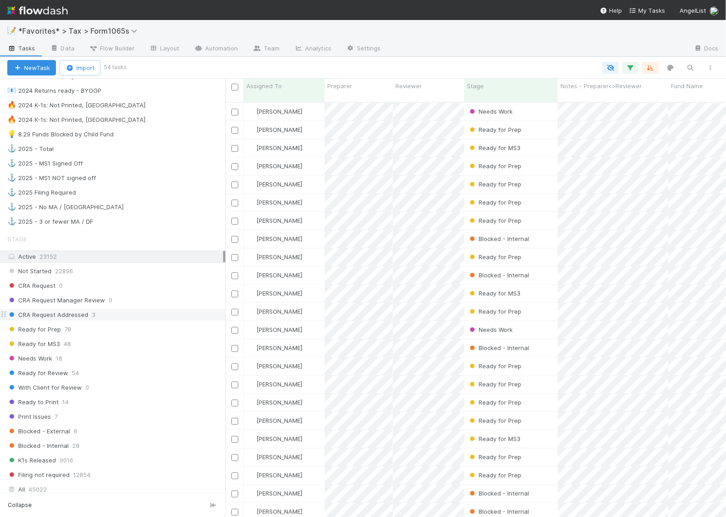
scroll to position [670, 0]
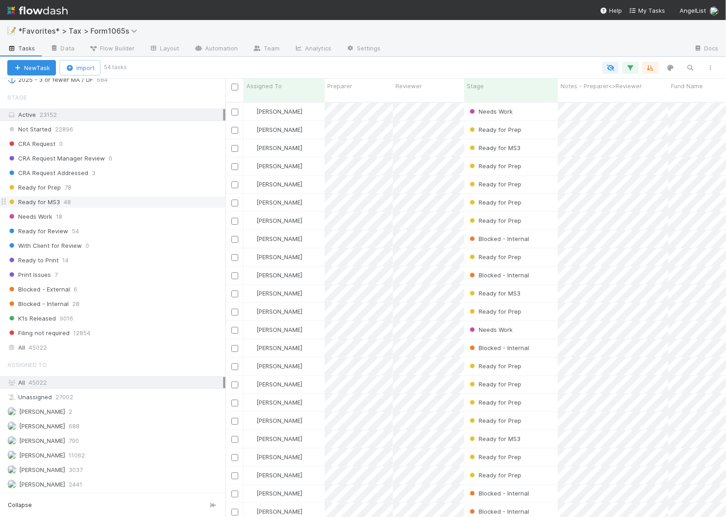
click at [49, 199] on span "Ready for MS3" at bounding box center [33, 201] width 53 height 11
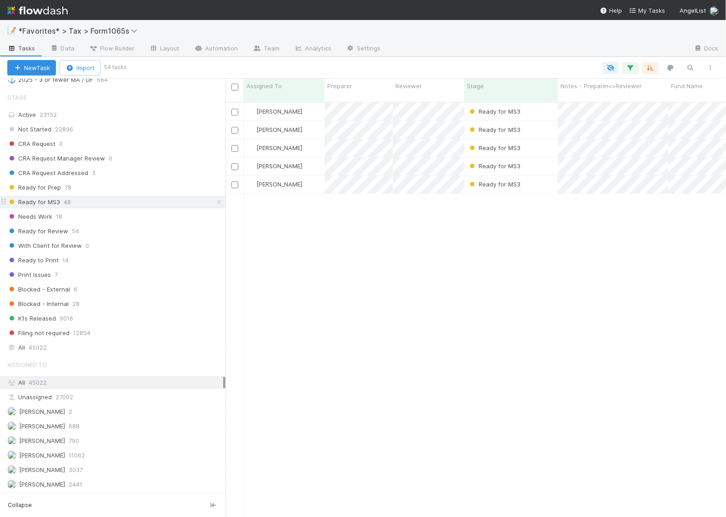
scroll to position [414, 492]
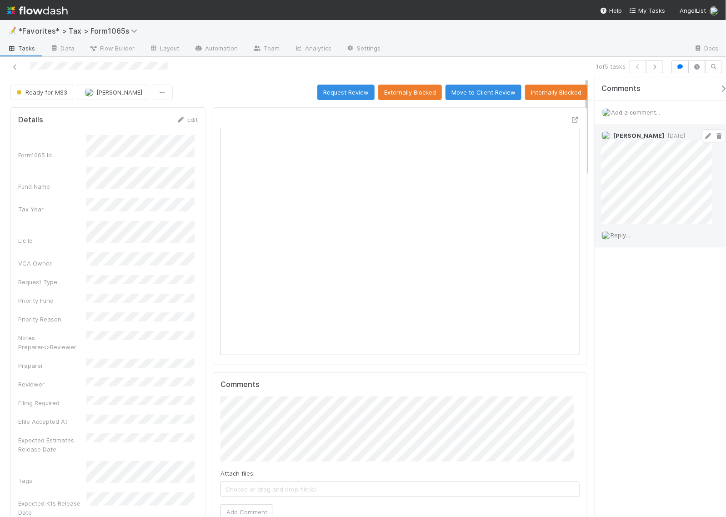
scroll to position [176, 345]
click at [15, 69] on icon at bounding box center [14, 67] width 9 height 6
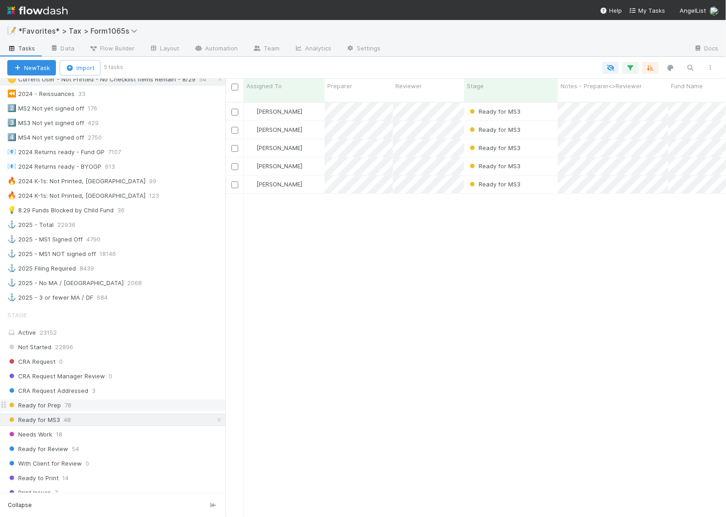
scroll to position [455, 0]
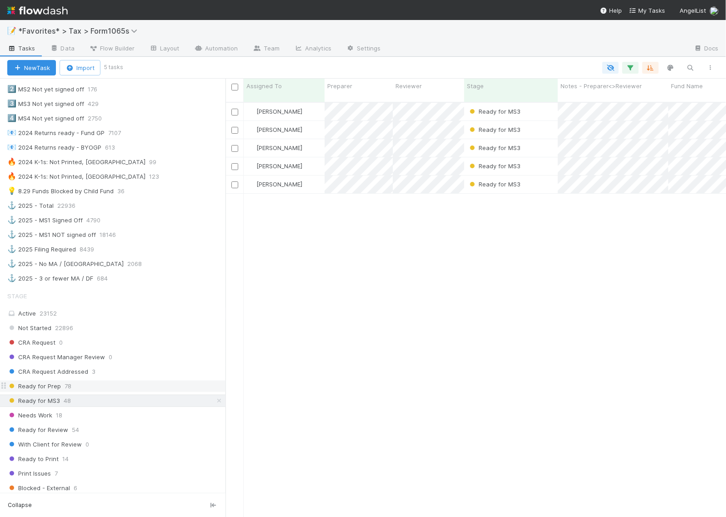
click at [57, 392] on span "Ready for Prep" at bounding box center [34, 386] width 54 height 11
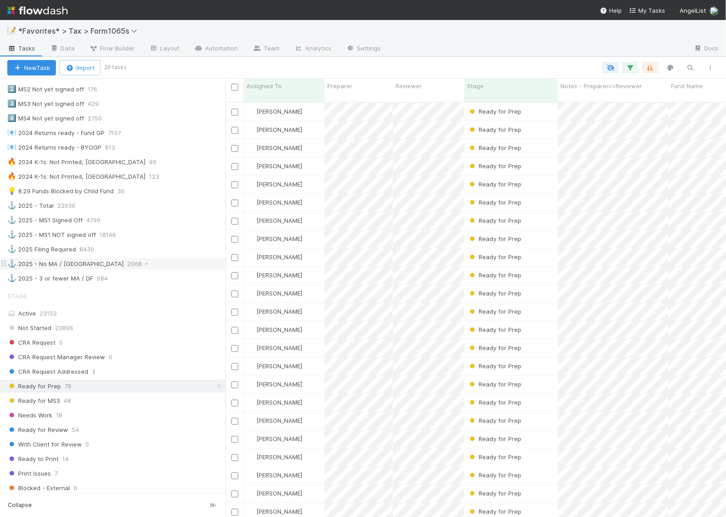
scroll to position [414, 492]
click at [555, 109] on div "Ready for Prep" at bounding box center [511, 112] width 94 height 18
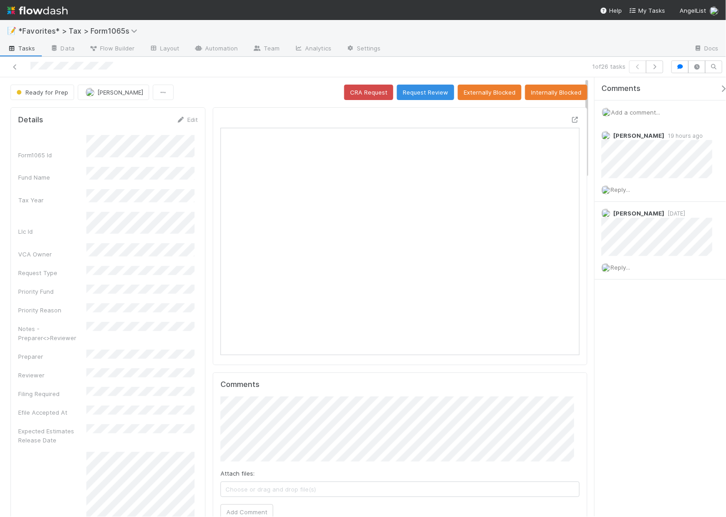
scroll to position [176, 345]
click at [677, 341] on div "Comments Add a comment... Michael Binck 19 hours ago Reply... Helen Vo 4 days a…" at bounding box center [660, 296] width 131 height 439
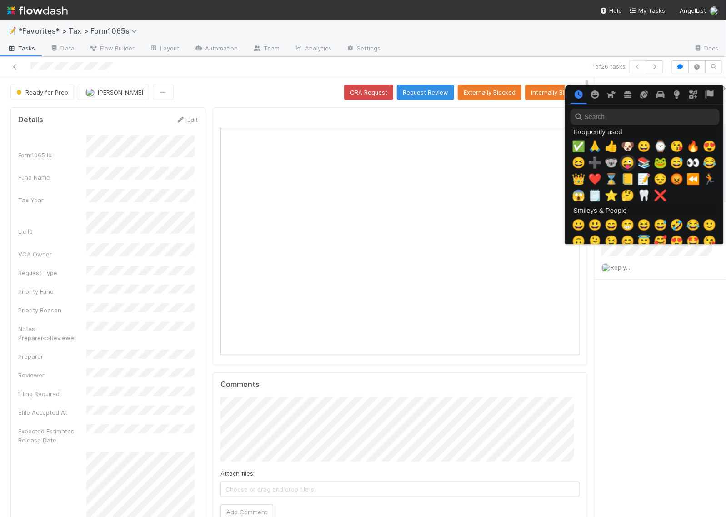
scroll to position [0, 5]
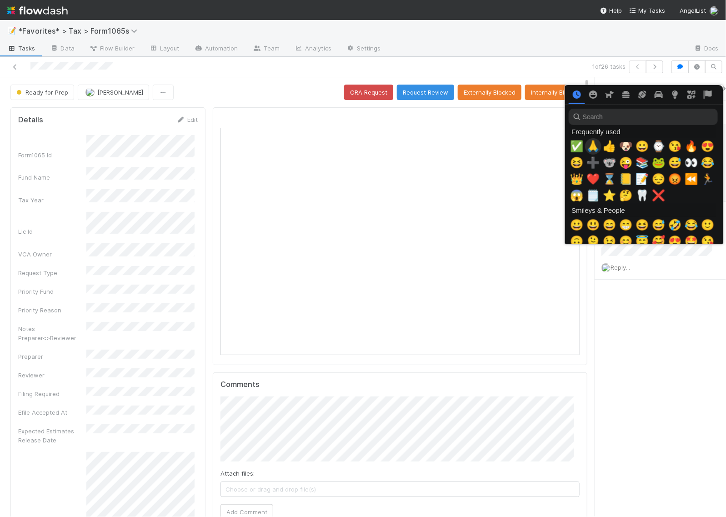
click at [594, 148] on span "🙏" at bounding box center [594, 146] width 14 height 13
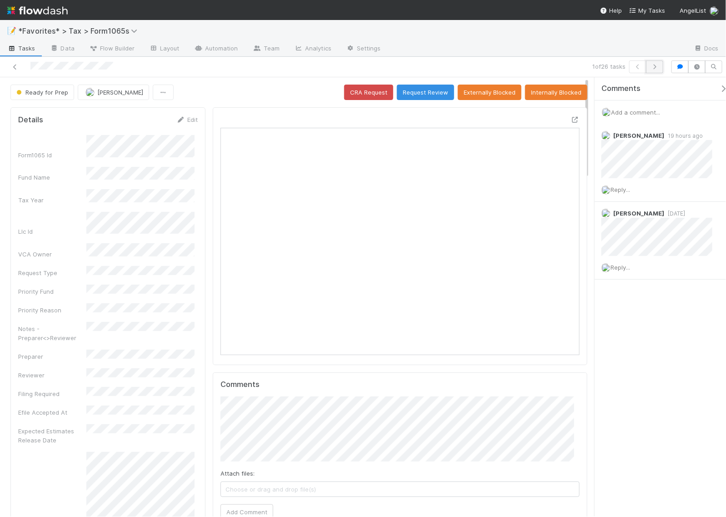
click at [656, 64] on icon "button" at bounding box center [654, 66] width 9 height 5
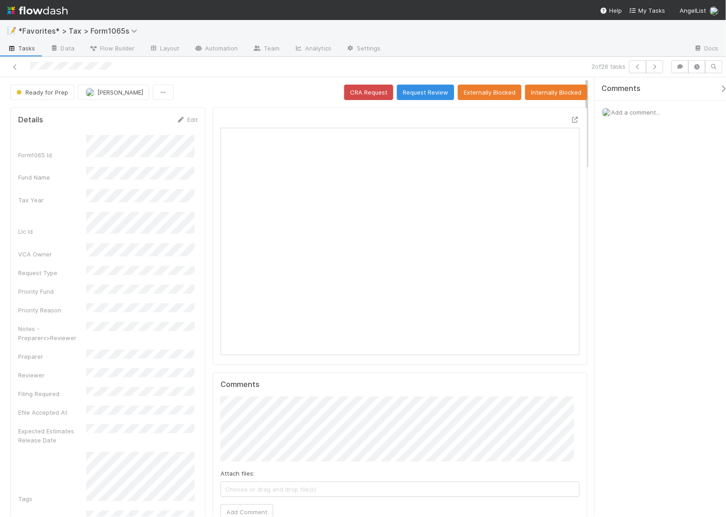
scroll to position [176, 345]
click at [267, 100] on div "Ready for Prep Helen Vo CRA Request Request Review Externally Blocked Internall…" at bounding box center [298, 92] width 577 height 15
click at [194, 85] on div "Ready for Prep Helen Vo CRA Request Request Review Externally Blocked Internall…" at bounding box center [298, 92] width 577 height 15
click at [211, 85] on div "Ready for Prep Helen Vo CRA Request Request Review Externally Blocked Internall…" at bounding box center [298, 92] width 577 height 15
click at [207, 85] on div "Ready for Prep Helen Vo CRA Request Request Review Externally Blocked Internall…" at bounding box center [298, 92] width 577 height 15
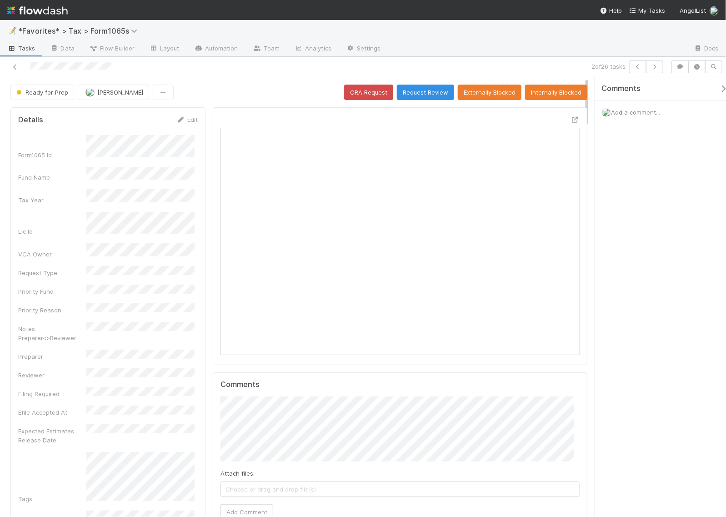
click at [488, 64] on div "2 of 26 tasks" at bounding box center [502, 66] width 330 height 13
click at [544, 30] on div "📝 *Favorites* > Tax > Form1065s" at bounding box center [363, 31] width 726 height 22
click at [496, 42] on div at bounding box center [537, 49] width 298 height 15
click at [488, 64] on div "2 of 26 tasks" at bounding box center [502, 66] width 330 height 13
click at [628, 177] on div "Comments Add a comment..." at bounding box center [660, 296] width 131 height 439
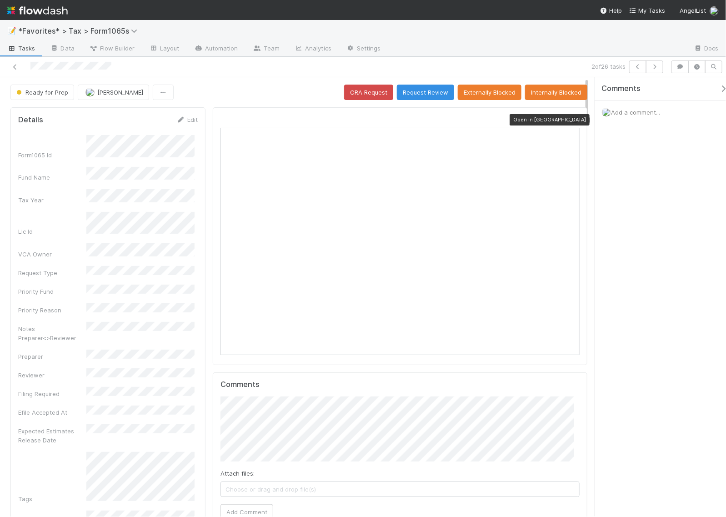
drag, startPoint x: 568, startPoint y: 119, endPoint x: 576, endPoint y: 119, distance: 8.2
click at [571, 119] on icon at bounding box center [575, 120] width 9 height 6
click at [626, 116] on div "Add a comment..." at bounding box center [665, 113] width 140 height 24
click at [638, 115] on span "Add a comment..." at bounding box center [635, 112] width 49 height 7
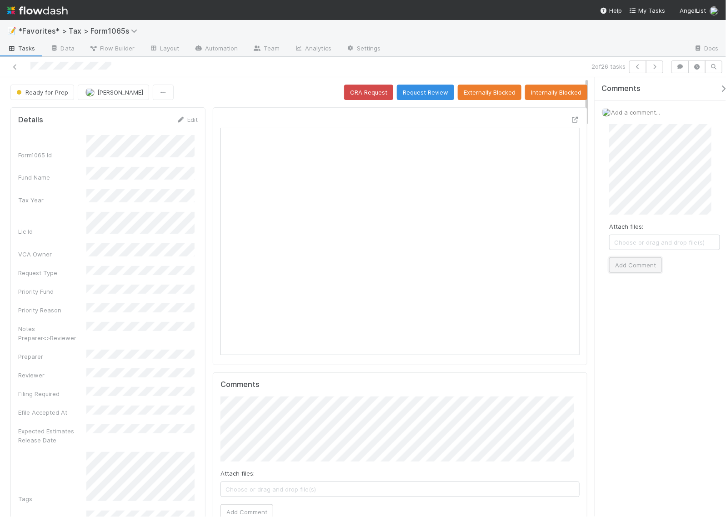
click at [635, 267] on button "Add Comment" at bounding box center [636, 264] width 53 height 15
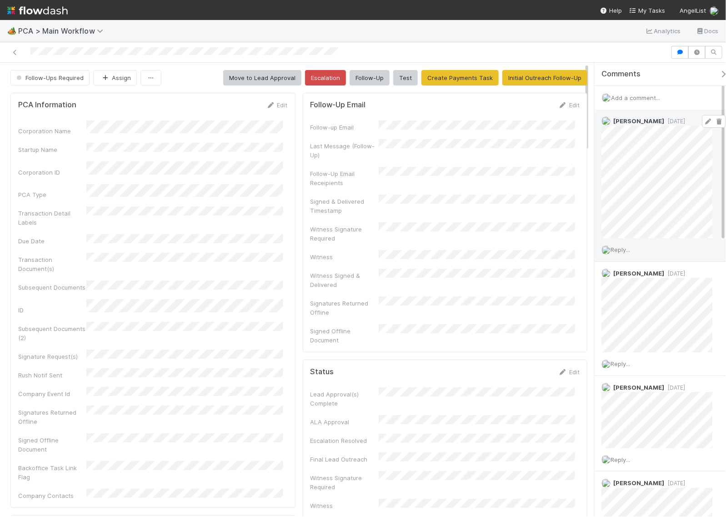
click at [665, 120] on span "[DATE]" at bounding box center [675, 121] width 21 height 7
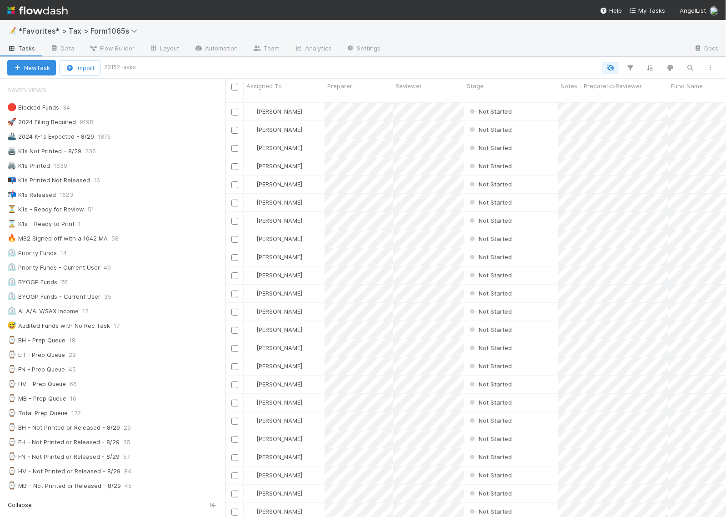
scroll to position [9, 9]
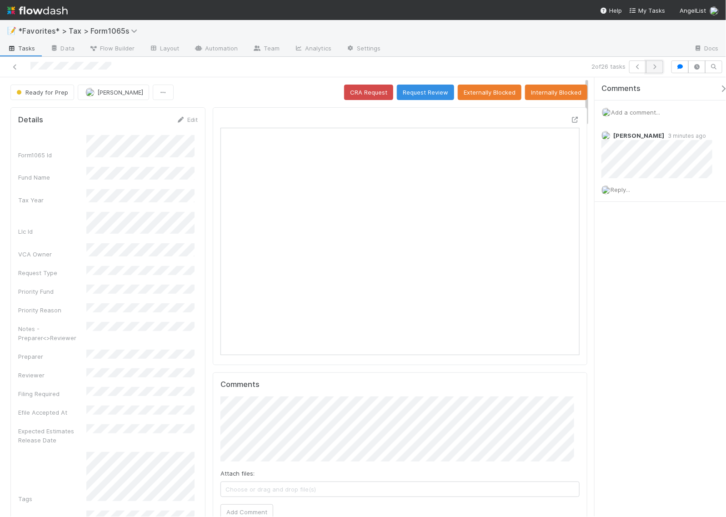
click at [656, 68] on icon "button" at bounding box center [654, 66] width 9 height 5
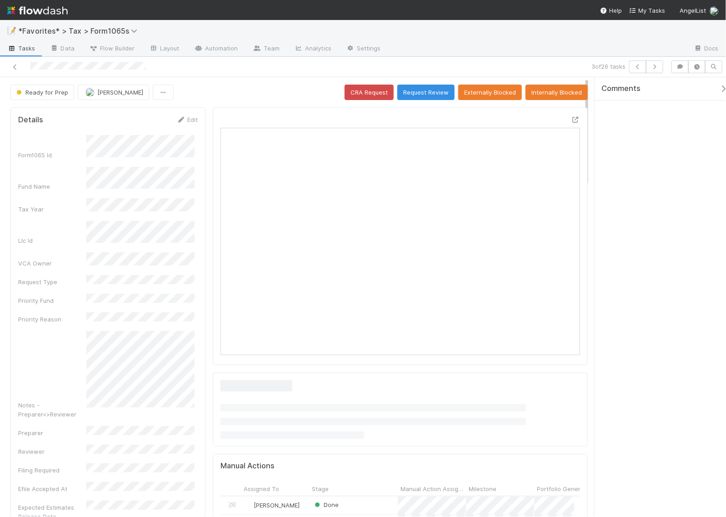
click at [204, 91] on div "Ready for Prep Helen Vo CRA Request Request Review Externally Blocked Internall…" at bounding box center [299, 92] width 578 height 15
click at [204, 90] on div "Ready for Prep Helen Vo CRA Request Request Review Externally Blocked Internall…" at bounding box center [299, 92] width 578 height 15
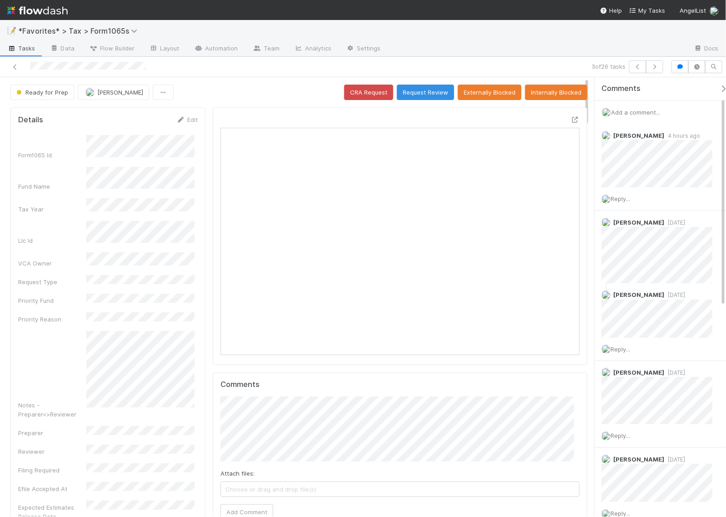
scroll to position [176, 345]
click at [658, 65] on icon "button" at bounding box center [654, 66] width 9 height 5
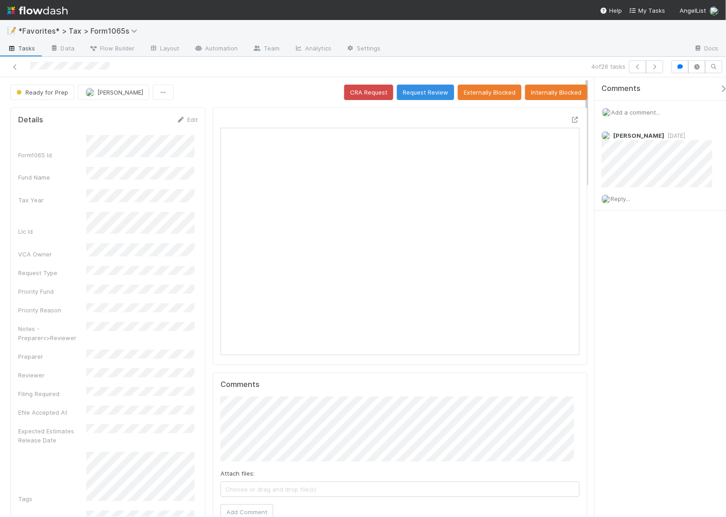
scroll to position [176, 345]
click at [571, 121] on icon at bounding box center [575, 120] width 9 height 6
click at [613, 306] on div "Comments Add a comment... Helen Vo 4 days ago Reply..." at bounding box center [660, 296] width 131 height 439
click at [421, 71] on div "4 of 26 tasks" at bounding box center [502, 66] width 330 height 13
click at [312, 93] on div "Ready for Prep Michael Binck CRA Request Request Review Externally Blocked Inte…" at bounding box center [298, 92] width 577 height 15
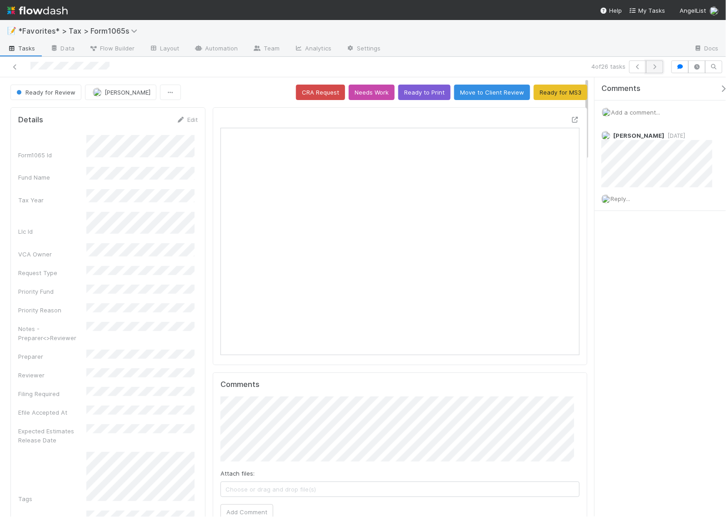
click at [659, 68] on icon "button" at bounding box center [654, 66] width 9 height 5
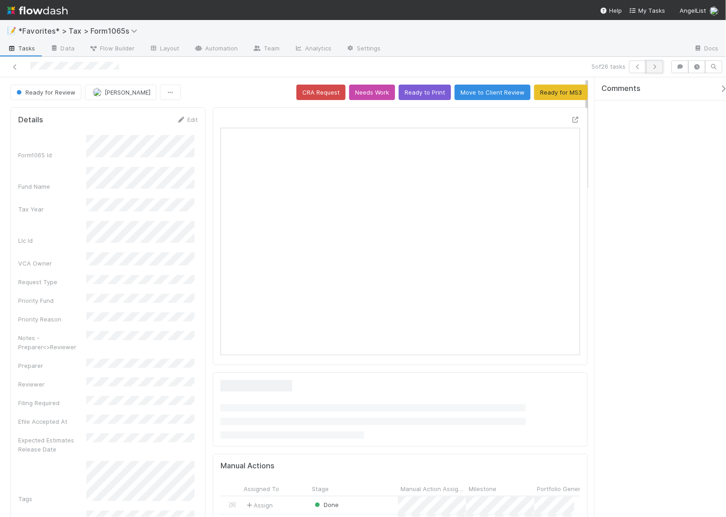
click at [655, 65] on icon "button" at bounding box center [654, 66] width 9 height 5
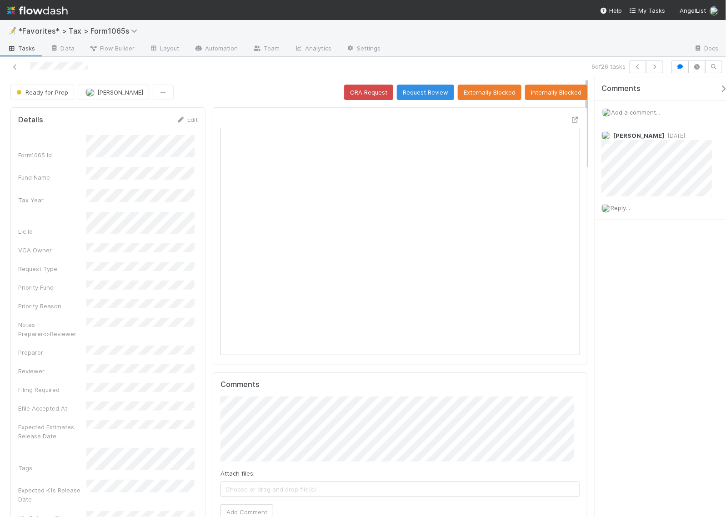
click at [633, 372] on div "Comments Add a comment... Blake Hall 4 days ago Reply..." at bounding box center [660, 296] width 131 height 439
click at [651, 317] on div "Comments Add a comment... Blake Hall 4 days ago Reply..." at bounding box center [660, 296] width 131 height 439
click at [661, 309] on div "Comments Add a comment... Blake Hall 4 days ago Reply..." at bounding box center [660, 296] width 131 height 439
click at [655, 66] on icon "button" at bounding box center [654, 66] width 9 height 5
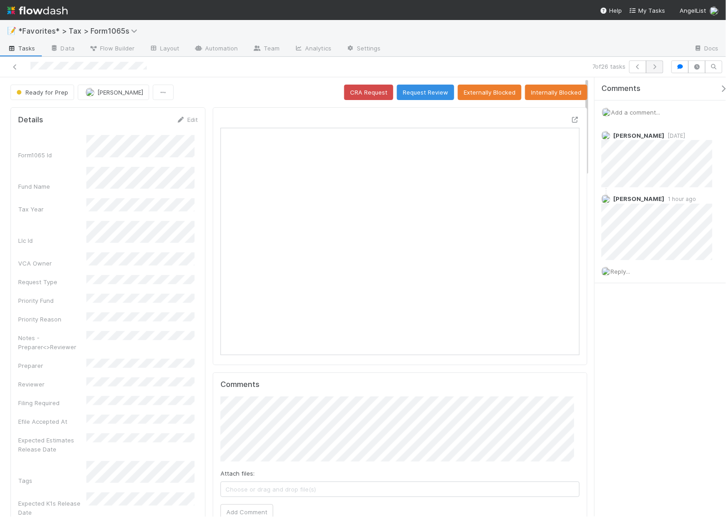
scroll to position [176, 345]
click at [663, 388] on div "Comments Add a comment... Helen Vo 3 days ago Helen Vo 1 hour ago Reply..." at bounding box center [660, 296] width 131 height 439
drag, startPoint x: 620, startPoint y: 416, endPoint x: 605, endPoint y: 431, distance: 20.9
click at [620, 416] on div "Comments Add a comment... Helen Vo 3 days ago Helen Vo 1 hour ago Reply..." at bounding box center [660, 296] width 131 height 439
click at [654, 358] on div "Comments Add a comment... Helen Vo 3 days ago Helen Vo 1 hour ago Reply..." at bounding box center [660, 296] width 131 height 439
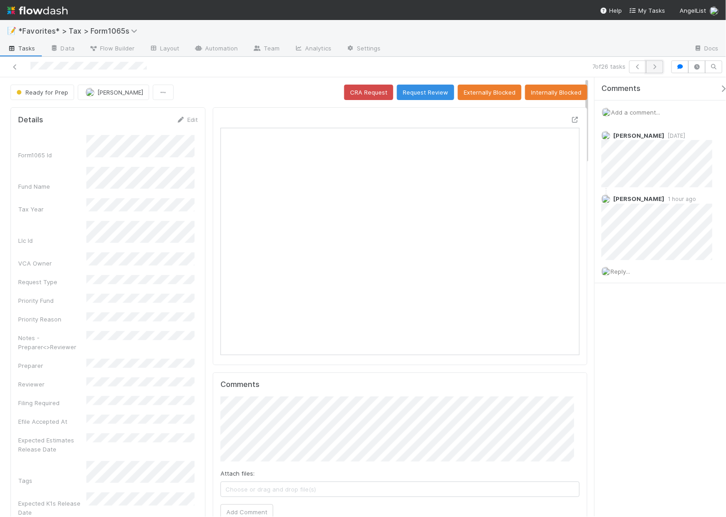
click at [655, 66] on icon "button" at bounding box center [654, 66] width 9 height 5
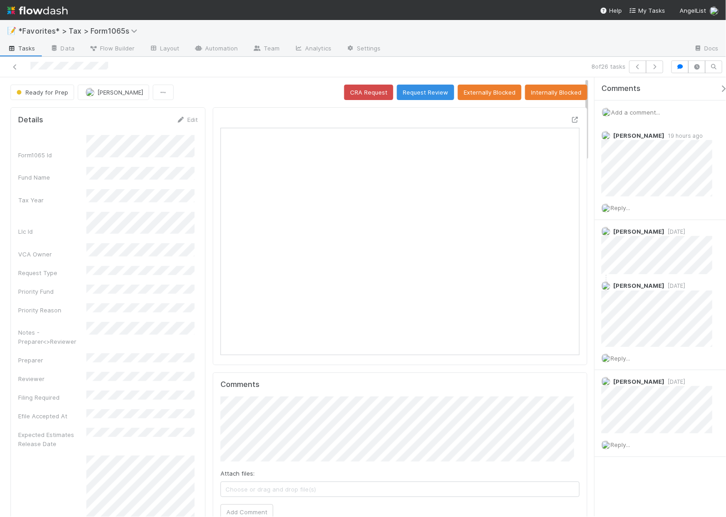
scroll to position [176, 345]
click at [626, 208] on span "Reply..." at bounding box center [621, 207] width 20 height 7
click at [622, 207] on span "Reply..." at bounding box center [621, 207] width 20 height 7
click at [647, 479] on div "Comments Add a comment... Michael Binck 19 hours ago Reply... Helen Vo 1 week a…" at bounding box center [665, 289] width 140 height 425
click at [619, 209] on span "Reply..." at bounding box center [621, 207] width 20 height 7
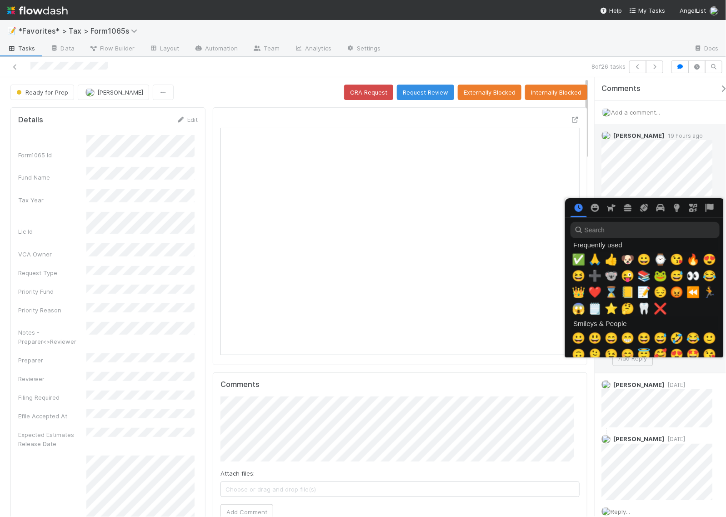
scroll to position [0, 5]
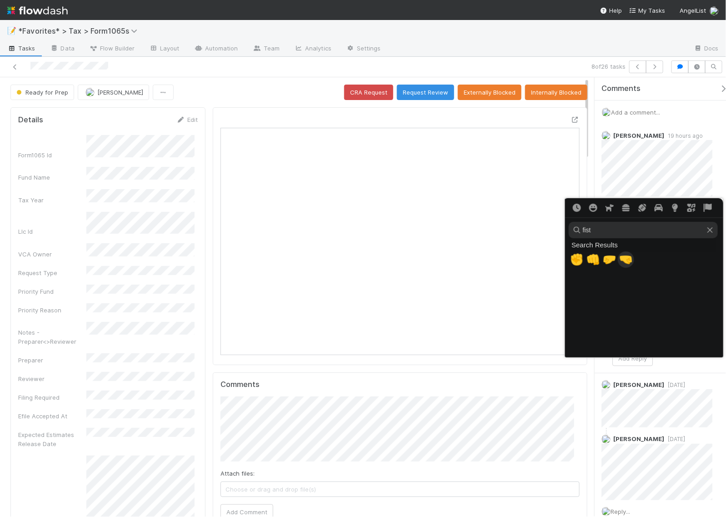
type input "fist"
click at [626, 257] on span "🤜" at bounding box center [627, 259] width 14 height 13
click at [613, 232] on input "bump" at bounding box center [643, 230] width 149 height 16
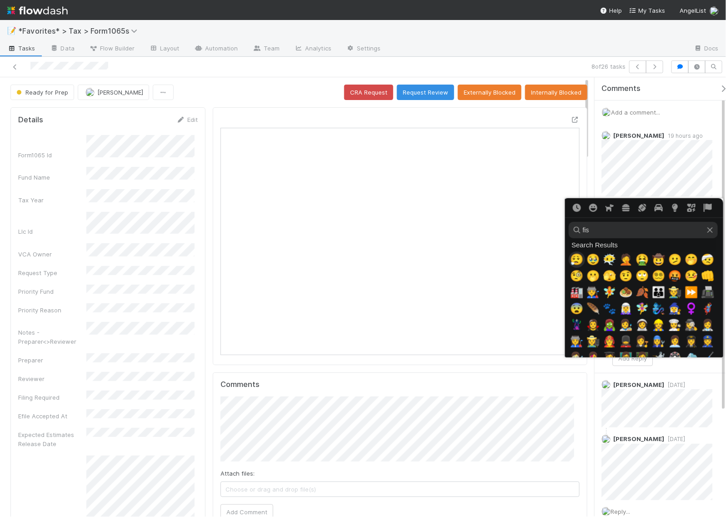
type input "fist"
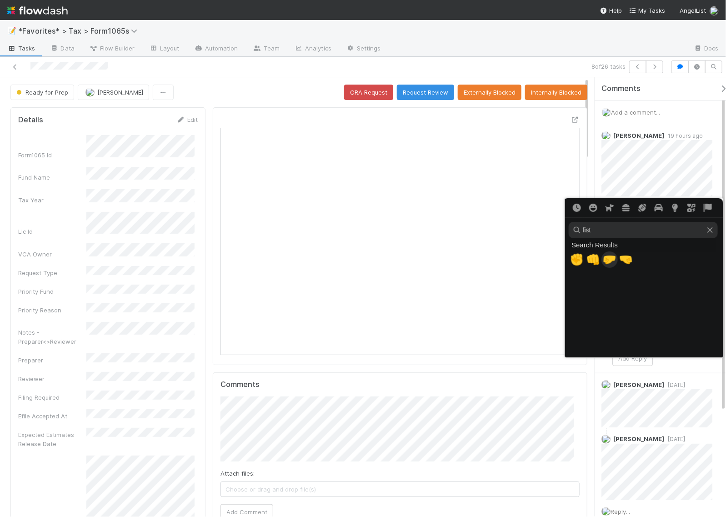
click at [605, 258] on span "🤛" at bounding box center [610, 259] width 14 height 13
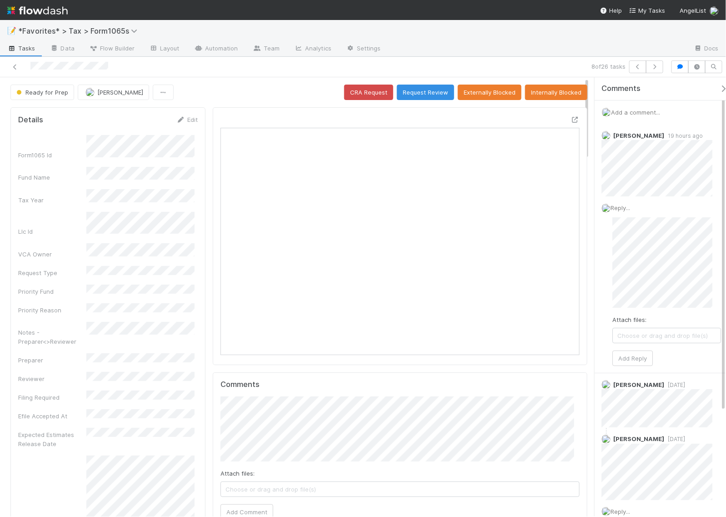
click at [523, 66] on div "8 of 26 tasks" at bounding box center [502, 66] width 330 height 13
click at [719, 88] on icon "button" at bounding box center [723, 88] width 9 height 7
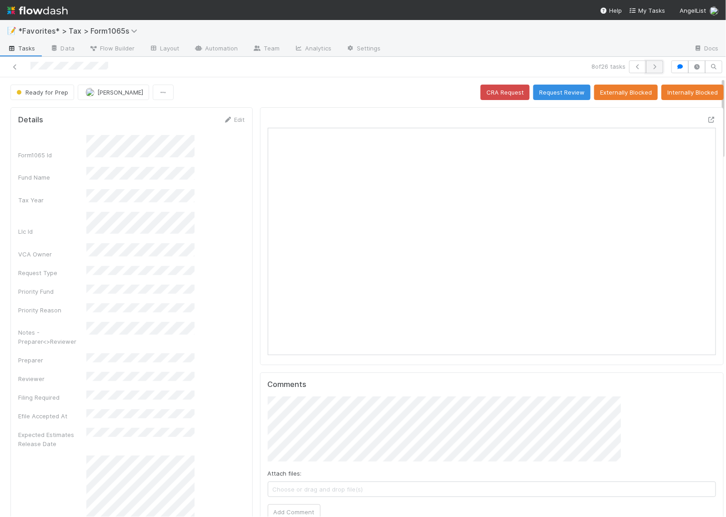
click at [656, 69] on icon "button" at bounding box center [654, 66] width 9 height 5
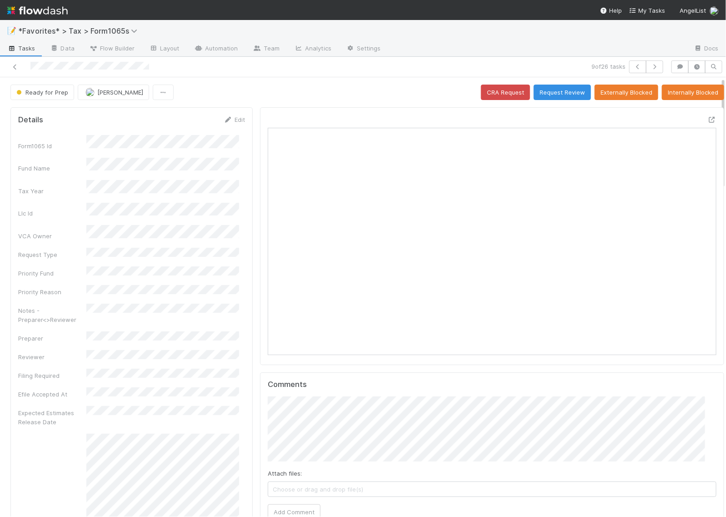
scroll to position [176, 429]
click at [676, 67] on icon "button" at bounding box center [680, 66] width 9 height 5
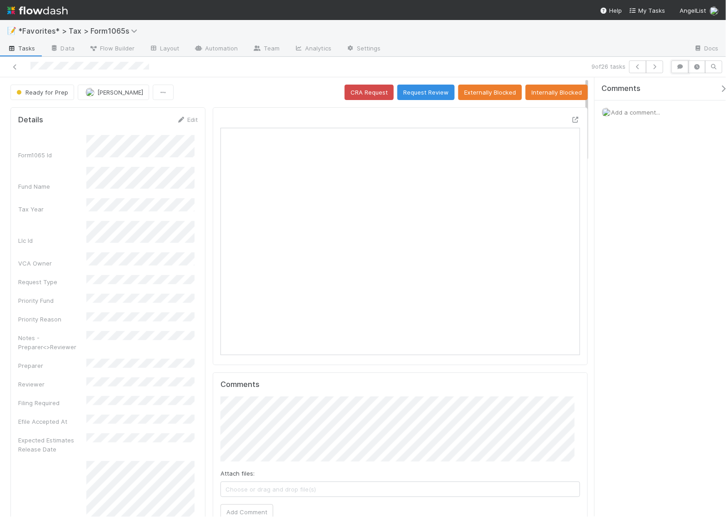
scroll to position [8, 8]
click at [626, 113] on span "Add a comment..." at bounding box center [635, 112] width 49 height 7
click at [657, 69] on icon "button" at bounding box center [654, 66] width 9 height 5
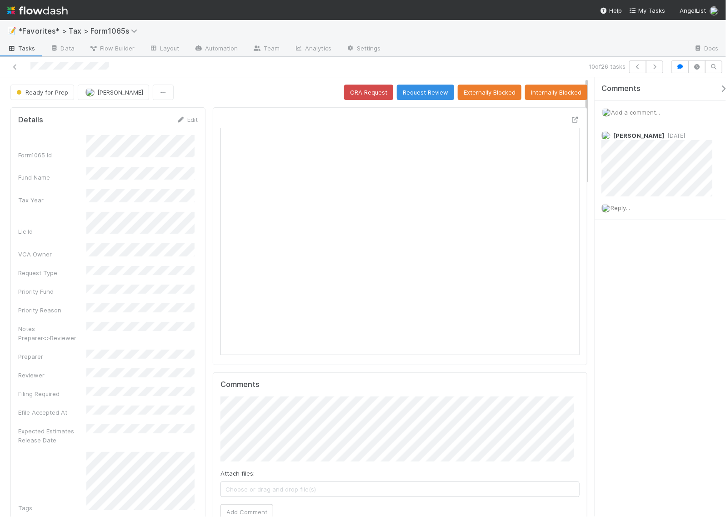
scroll to position [176, 345]
click at [707, 269] on div "Comments Add a comment... Helen Vo 3 days ago Reply..." at bounding box center [660, 296] width 131 height 439
click at [674, 267] on div "Comments Add a comment... Helen Vo 3 days ago Reply..." at bounding box center [660, 296] width 131 height 439
click at [654, 71] on button "button" at bounding box center [654, 66] width 17 height 13
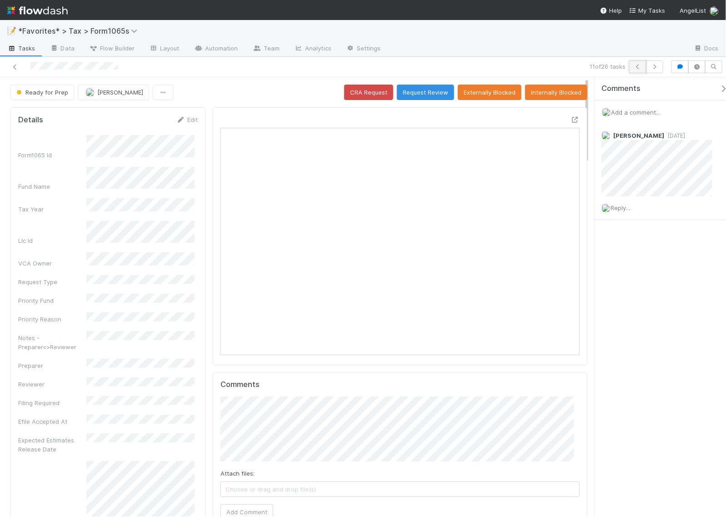
click at [635, 65] on icon "button" at bounding box center [638, 66] width 9 height 5
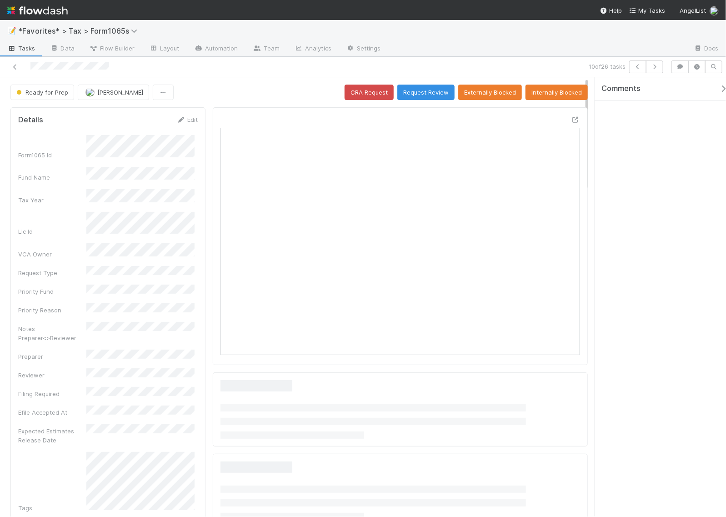
click at [690, 274] on div "Comments" at bounding box center [660, 296] width 131 height 439
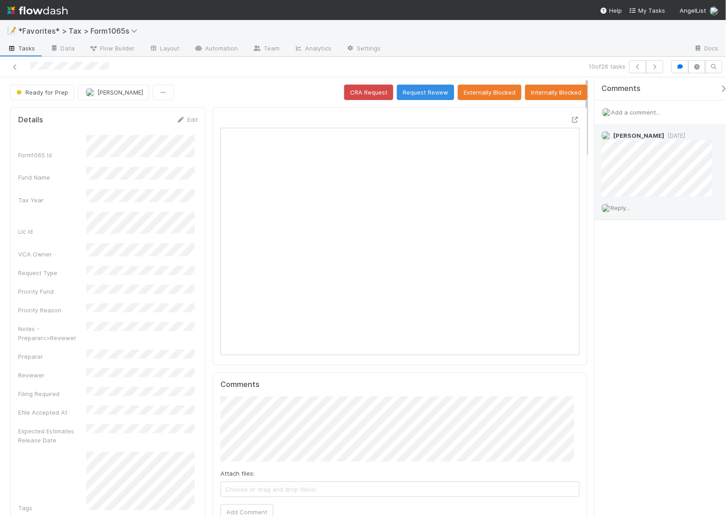
scroll to position [8, 9]
click at [624, 207] on span "Reply..." at bounding box center [621, 207] width 20 height 7
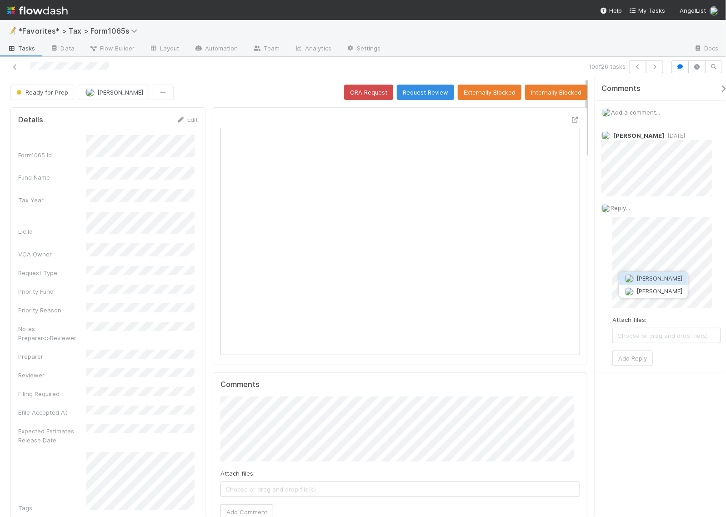
click at [641, 278] on span "[PERSON_NAME]" at bounding box center [660, 278] width 46 height 7
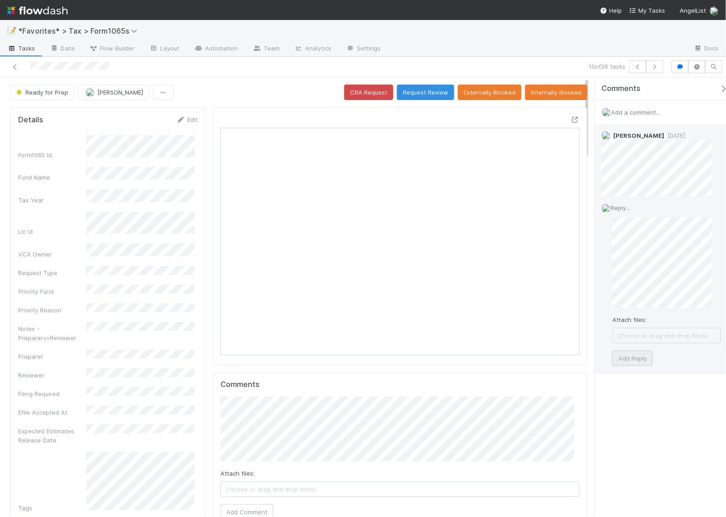
drag, startPoint x: 635, startPoint y: 367, endPoint x: 634, endPoint y: 360, distance: 7.5
click at [635, 362] on div "Reply... Attach files: Choose or drag and drop file(s) Add Reply" at bounding box center [661, 284] width 133 height 176
click at [634, 359] on button "Add Reply" at bounding box center [633, 358] width 40 height 15
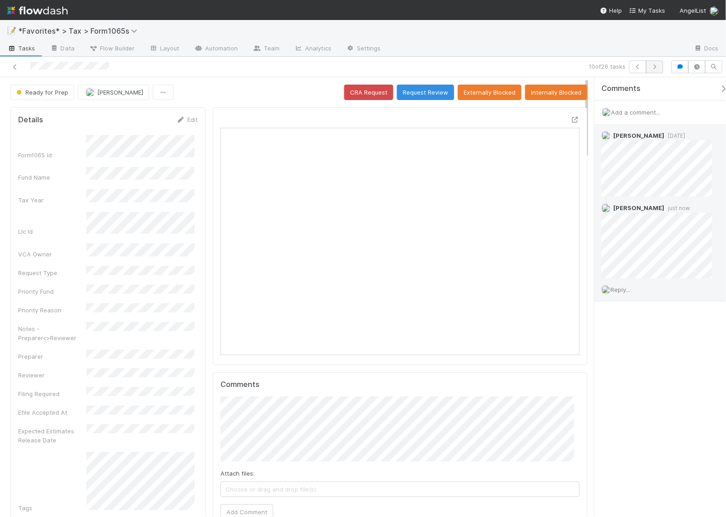
click at [625, 337] on div "Comments Add a comment... Helen Vo 3 days ago Helen Vo just now Reply..." at bounding box center [665, 212] width 140 height 270
click at [657, 66] on icon "button" at bounding box center [654, 66] width 9 height 5
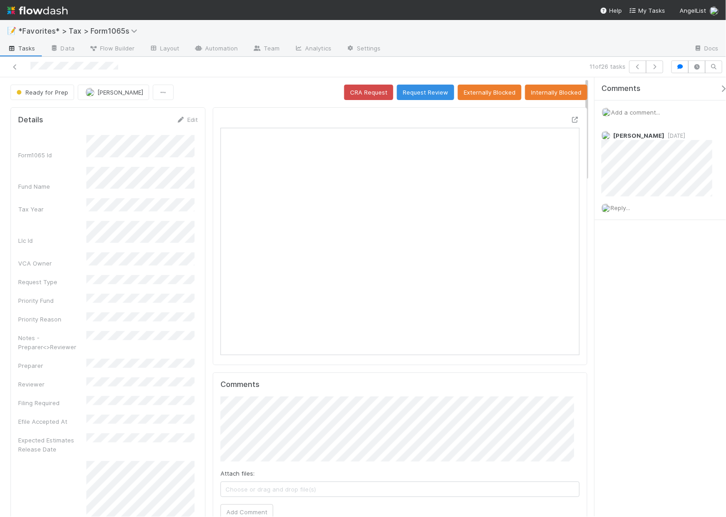
scroll to position [176, 345]
click at [621, 210] on span "Reply..." at bounding box center [621, 207] width 20 height 7
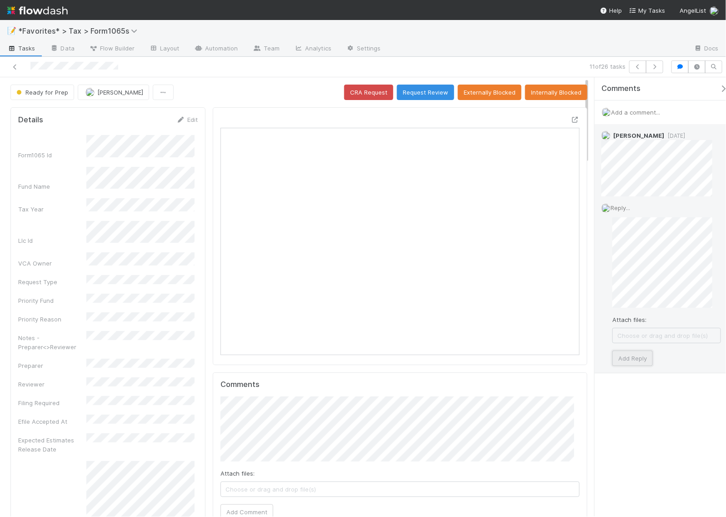
click at [633, 355] on button "Add Reply" at bounding box center [633, 358] width 40 height 15
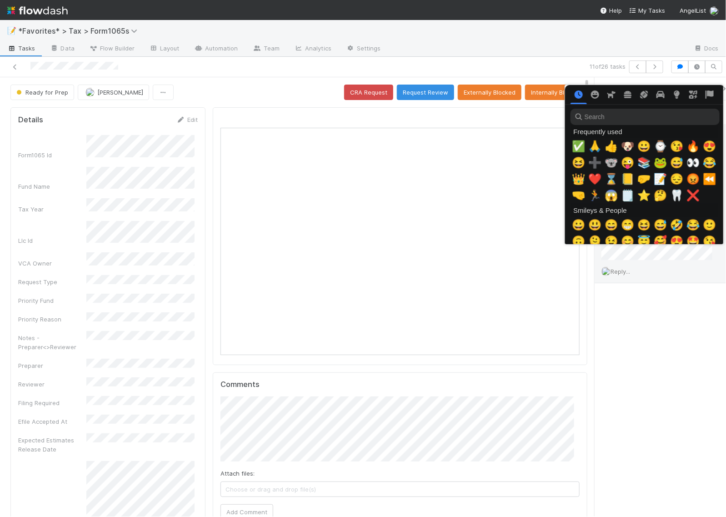
scroll to position [0, 5]
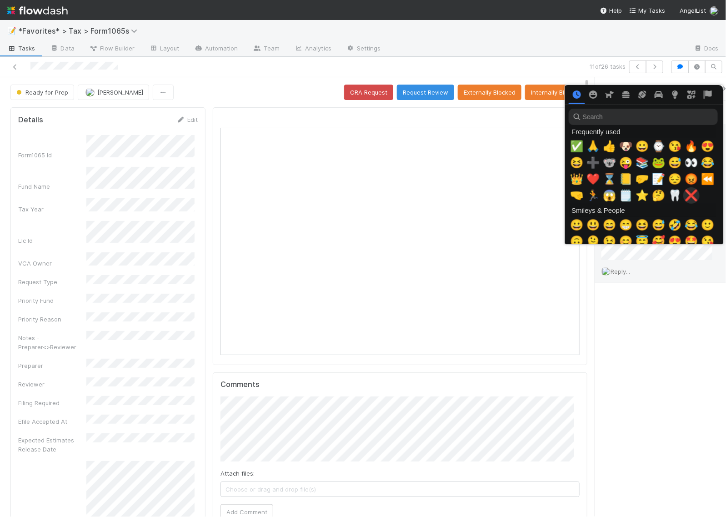
click at [685, 200] on span "❌" at bounding box center [692, 195] width 14 height 13
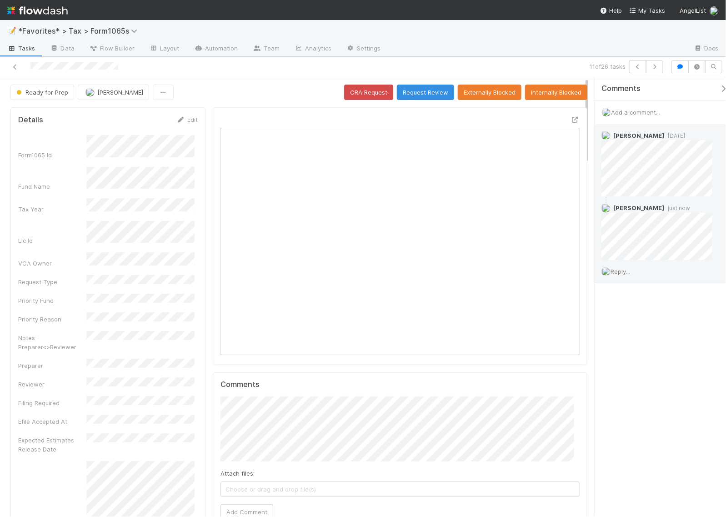
click at [660, 370] on div "Comments Add a comment... Helen Vo 3 days ago Helen Vo just now Reply..." at bounding box center [660, 296] width 131 height 439
click at [658, 66] on icon "button" at bounding box center [654, 66] width 9 height 5
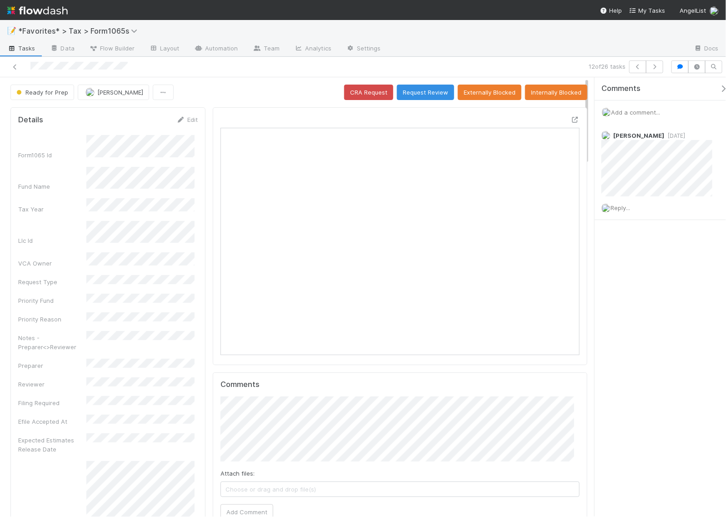
scroll to position [176, 345]
click at [635, 71] on button "button" at bounding box center [638, 66] width 17 height 13
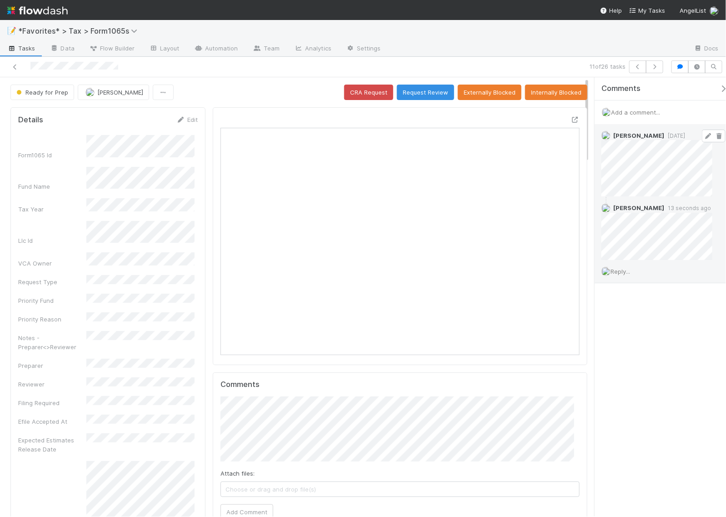
scroll to position [176, 345]
click at [654, 66] on icon "button" at bounding box center [654, 66] width 9 height 5
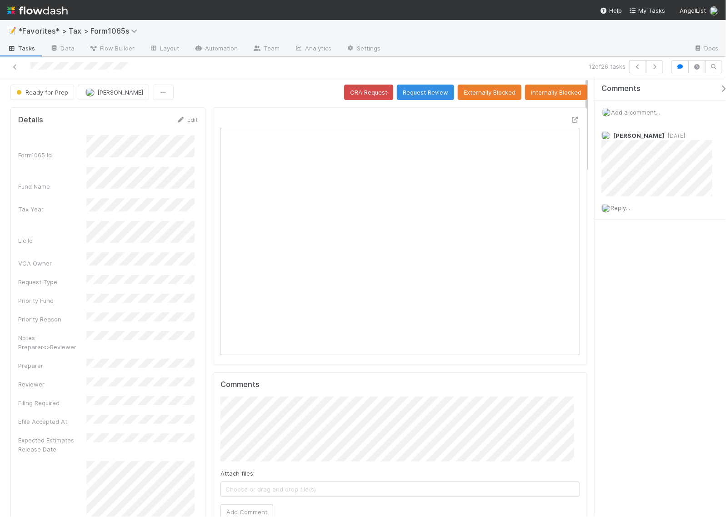
scroll to position [176, 345]
click at [617, 211] on span "Reply..." at bounding box center [621, 207] width 20 height 7
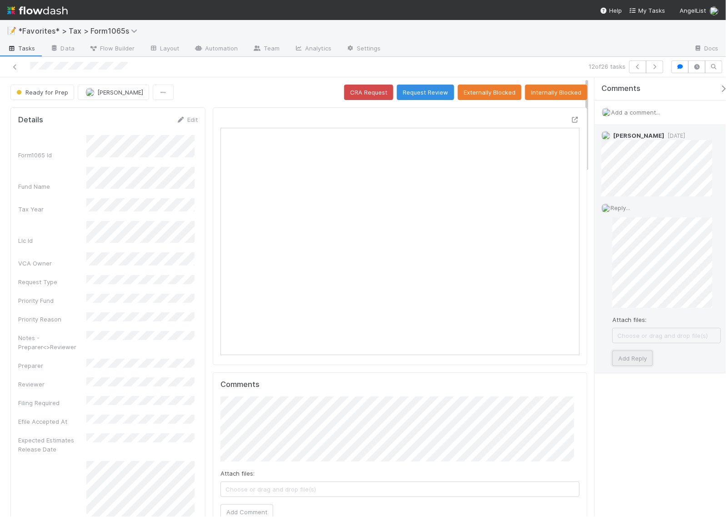
click at [638, 355] on button "Add Reply" at bounding box center [633, 358] width 40 height 15
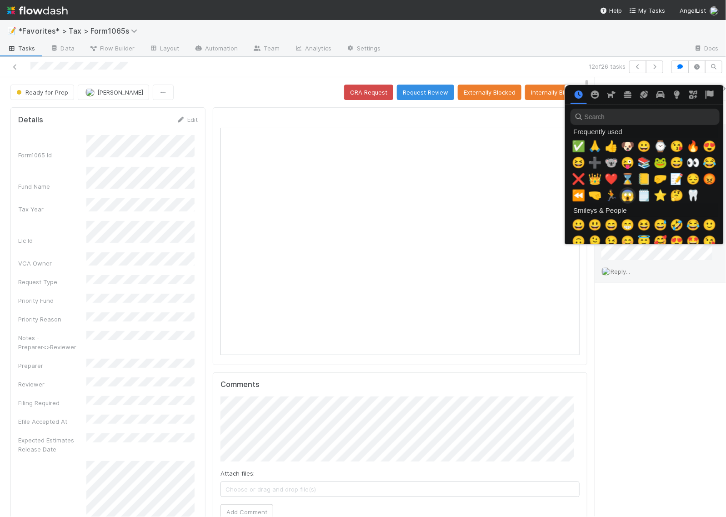
scroll to position [0, 5]
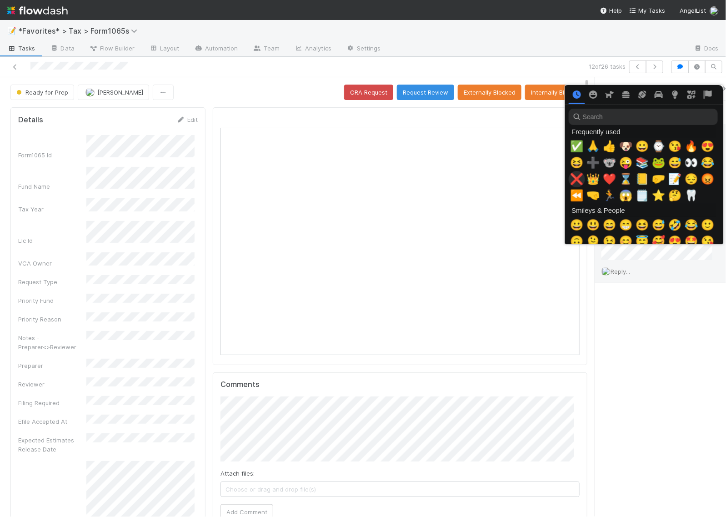
click at [574, 181] on span "❌" at bounding box center [577, 179] width 14 height 13
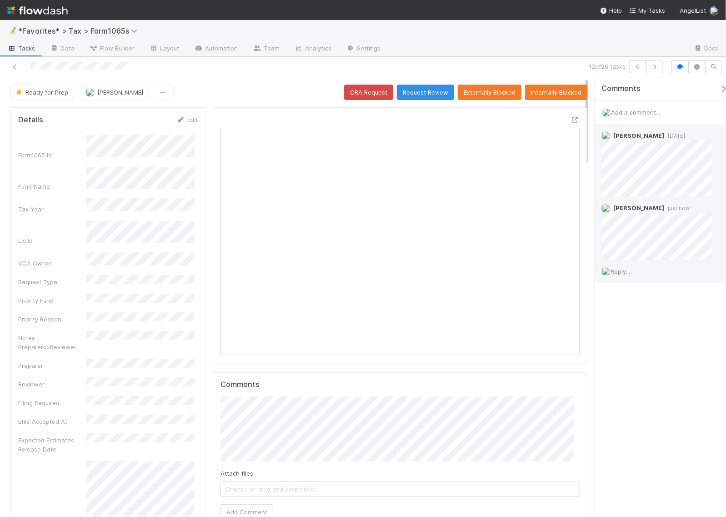
click at [554, 67] on div "12 of 26 tasks" at bounding box center [502, 66] width 330 height 13
click at [658, 71] on button "button" at bounding box center [654, 66] width 17 height 13
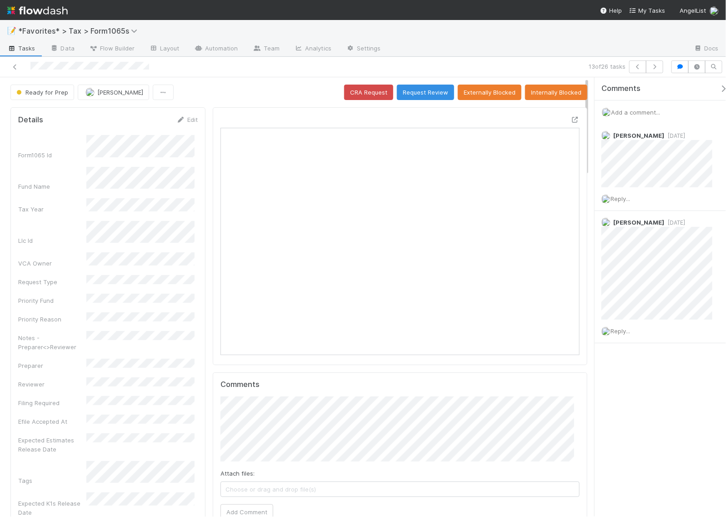
scroll to position [176, 168]
drag, startPoint x: 688, startPoint y: 438, endPoint x: 678, endPoint y: 445, distance: 12.1
click at [688, 438] on div "Comments Add a comment... Helen Vo 3 weeks ago Reply... Andrea Tidrow 1 month a…" at bounding box center [660, 296] width 131 height 439
click at [685, 385] on div "Comments Add a comment... Helen Vo 3 weeks ago Reply... Andrea Tidrow 1 month a…" at bounding box center [665, 233] width 140 height 312
click at [626, 198] on span "Reply..." at bounding box center [621, 198] width 20 height 7
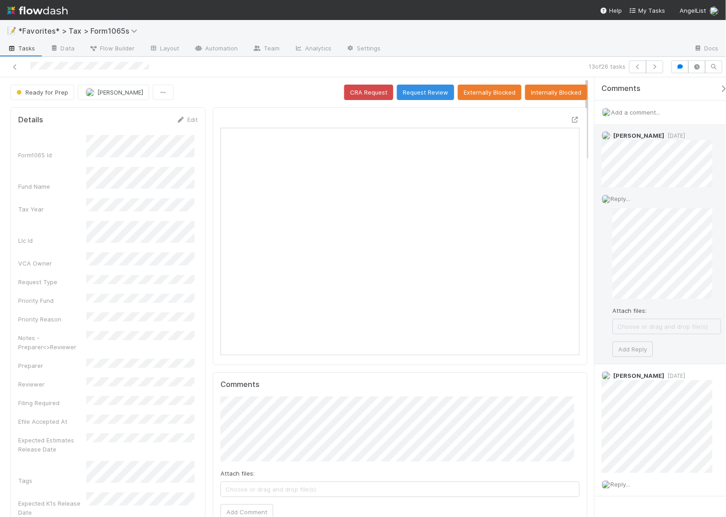
click at [644, 358] on div "Reply... Attach files: Choose or drag and drop file(s) Add Reply" at bounding box center [661, 275] width 133 height 176
click at [644, 349] on button "Add Reply" at bounding box center [633, 349] width 40 height 15
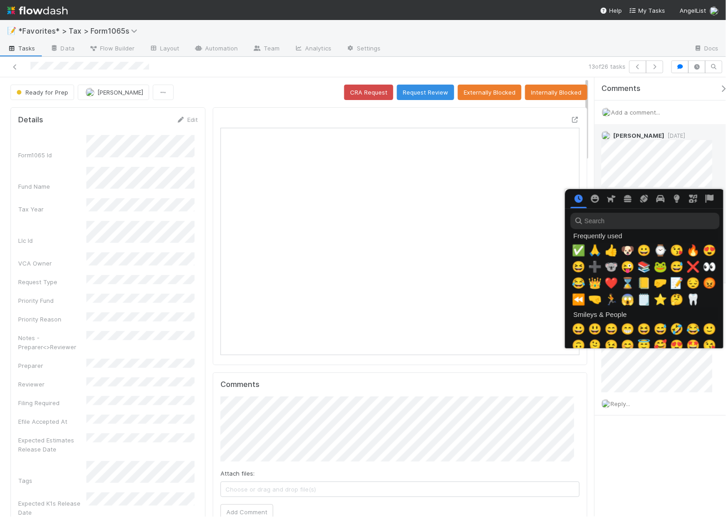
scroll to position [0, 5]
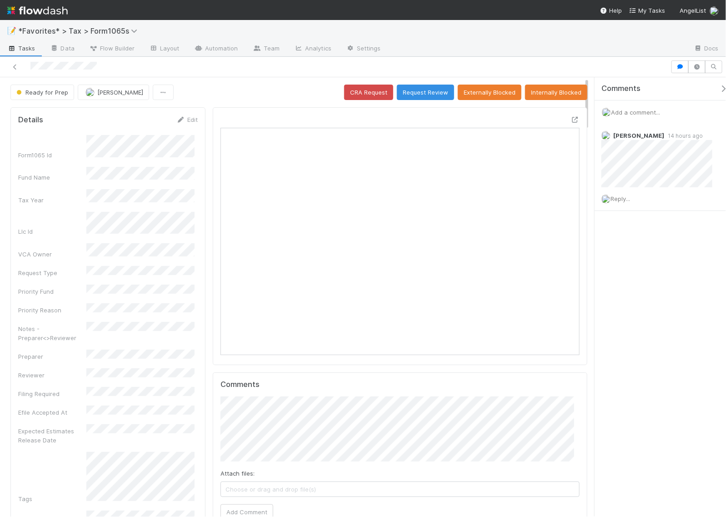
scroll to position [176, 345]
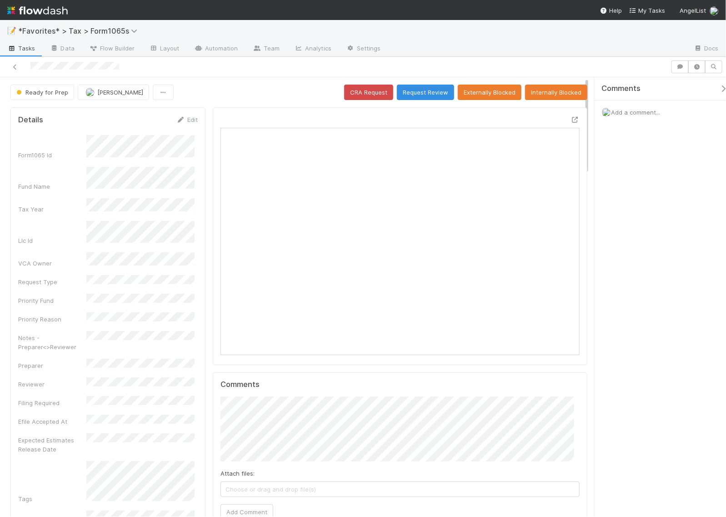
click at [620, 178] on div "Comments Add a comment..." at bounding box center [660, 296] width 131 height 439
click at [421, 95] on button "Request Review" at bounding box center [425, 92] width 57 height 15
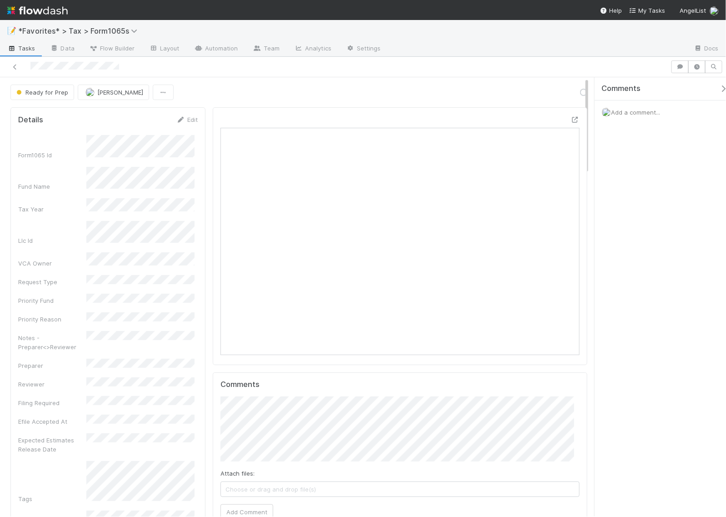
scroll to position [176, 345]
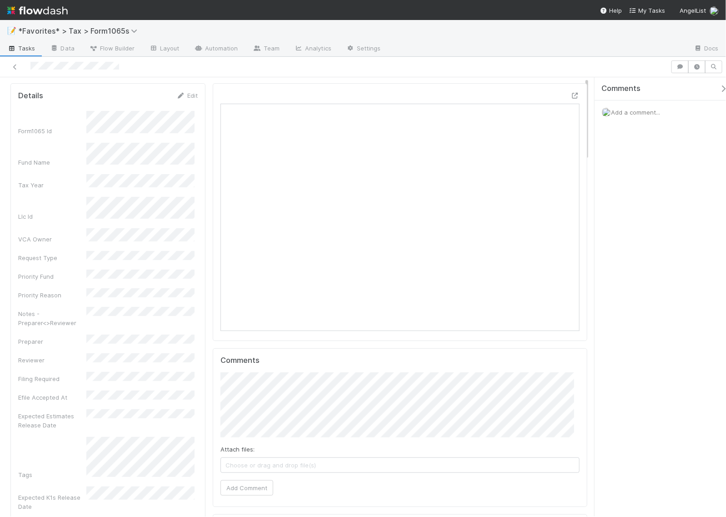
scroll to position [0, 0]
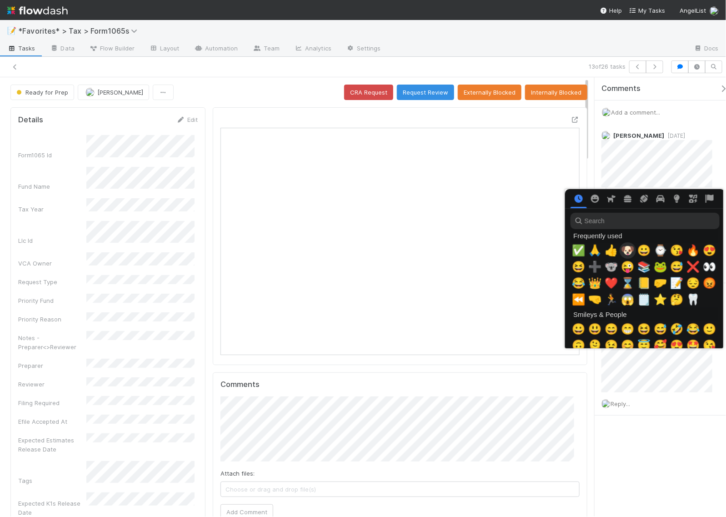
scroll to position [0, 5]
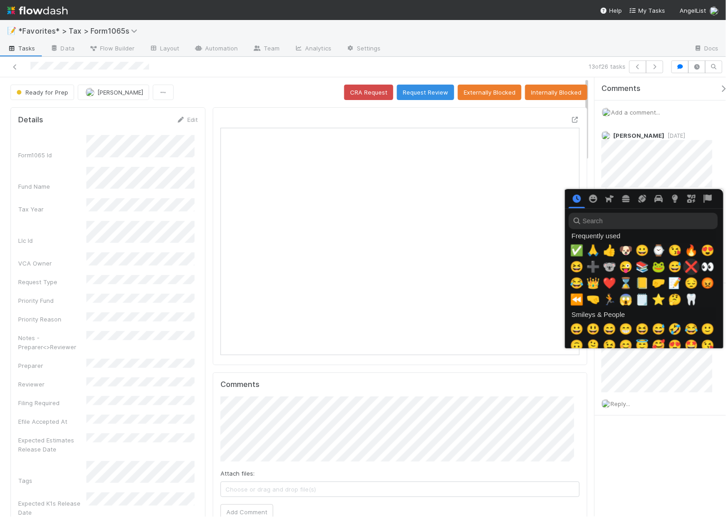
click at [687, 264] on span "❌" at bounding box center [692, 267] width 14 height 13
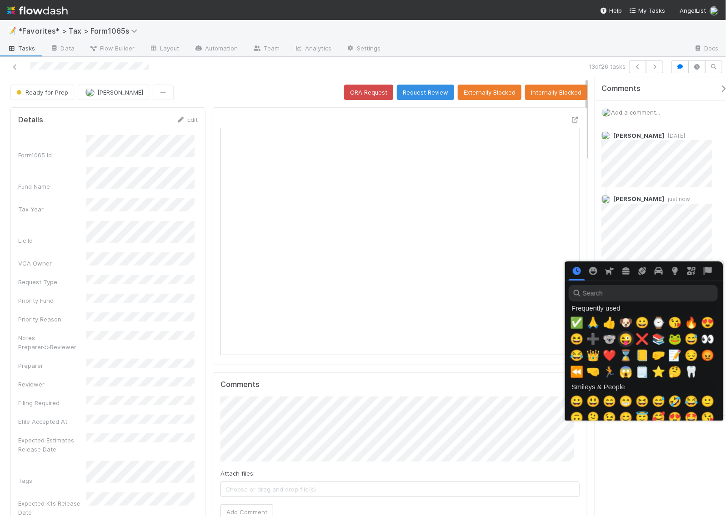
click at [636, 339] on span "❌" at bounding box center [643, 339] width 14 height 13
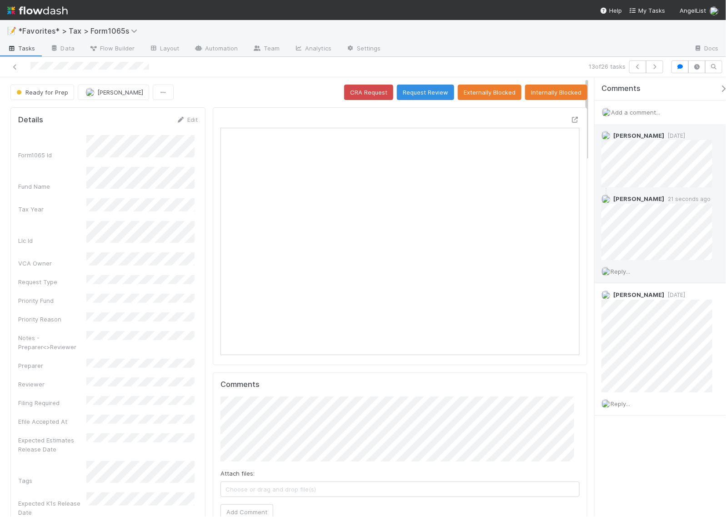
click at [624, 272] on span "Reply..." at bounding box center [621, 271] width 20 height 7
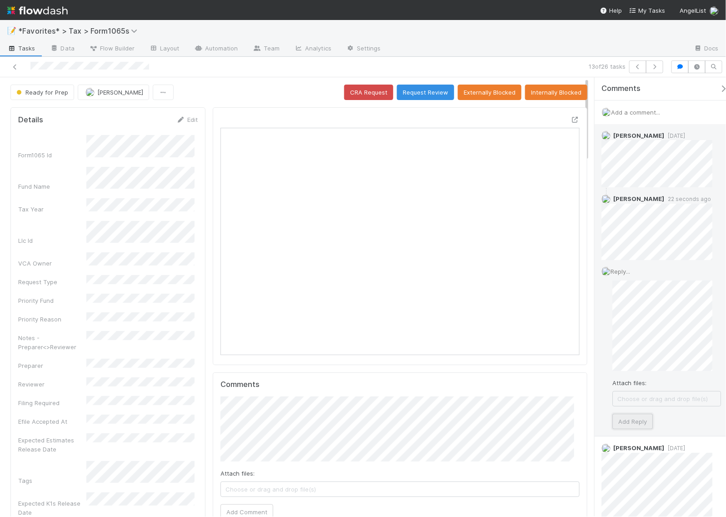
click at [633, 419] on button "Add Reply" at bounding box center [633, 421] width 40 height 15
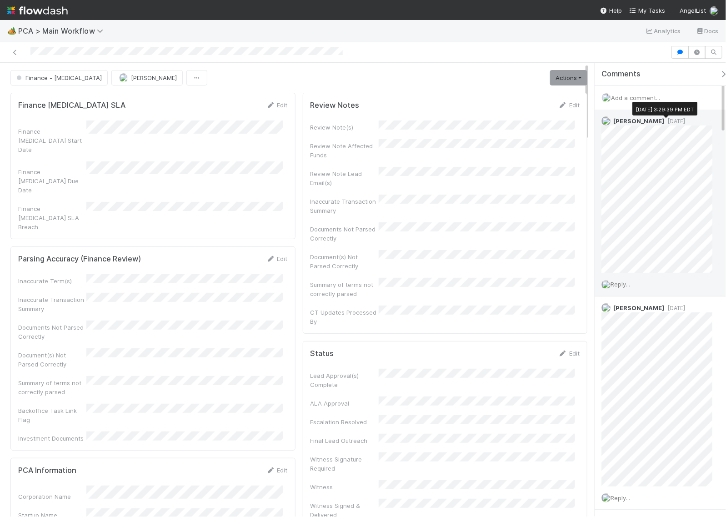
click at [675, 121] on span "[DATE]" at bounding box center [675, 121] width 21 height 7
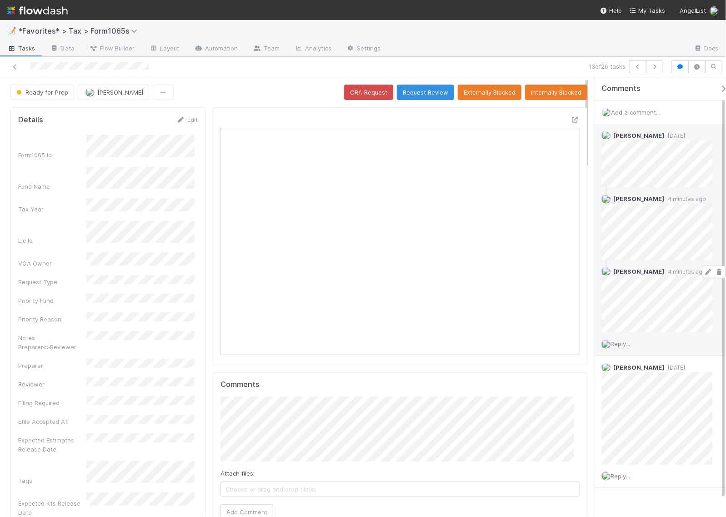
scroll to position [176, 168]
click at [656, 71] on button "button" at bounding box center [654, 66] width 17 height 13
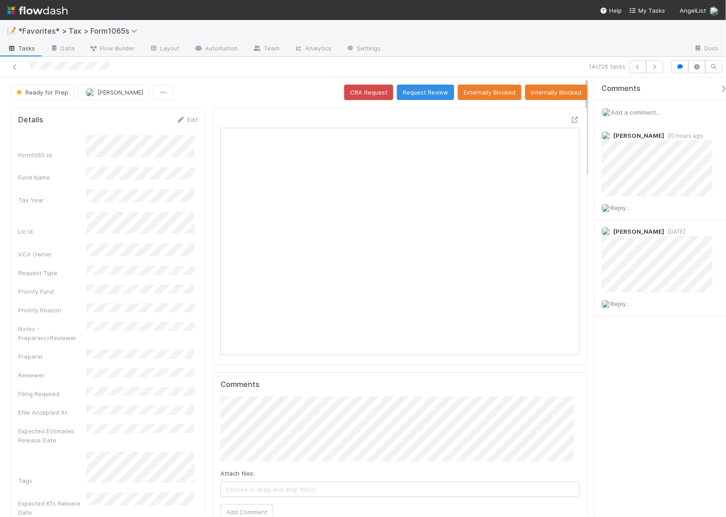
scroll to position [176, 345]
click at [641, 362] on div "Comments Add a comment... Michael Binck 20 hours ago Reply... Helen Vo 3 days a…" at bounding box center [660, 296] width 131 height 439
click at [625, 206] on span "Reply..." at bounding box center [621, 207] width 20 height 7
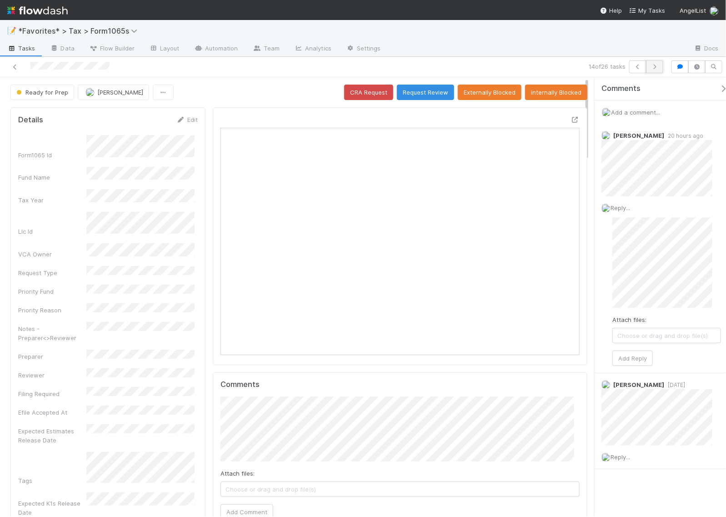
click at [654, 67] on icon "button" at bounding box center [654, 66] width 9 height 5
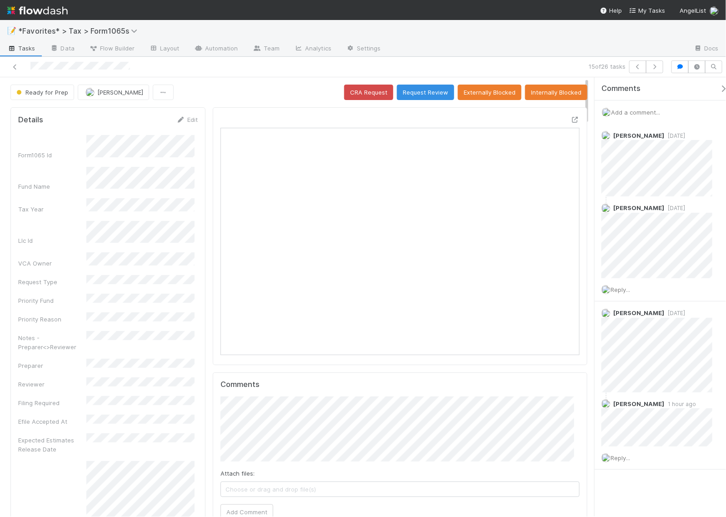
scroll to position [176, 167]
click at [655, 65] on icon "button" at bounding box center [654, 66] width 9 height 5
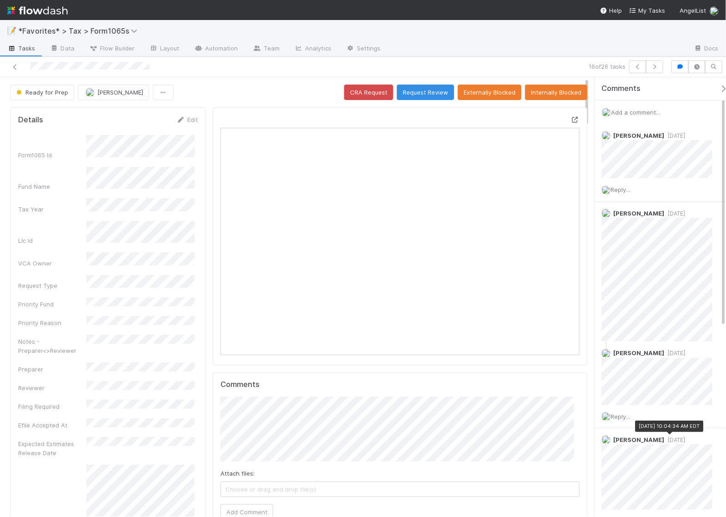
click at [571, 121] on icon at bounding box center [575, 120] width 9 height 6
click at [630, 187] on span "Reply..." at bounding box center [621, 189] width 20 height 7
click at [630, 192] on span "Reply..." at bounding box center [621, 189] width 20 height 7
click at [625, 191] on span "Reply..." at bounding box center [621, 189] width 20 height 7
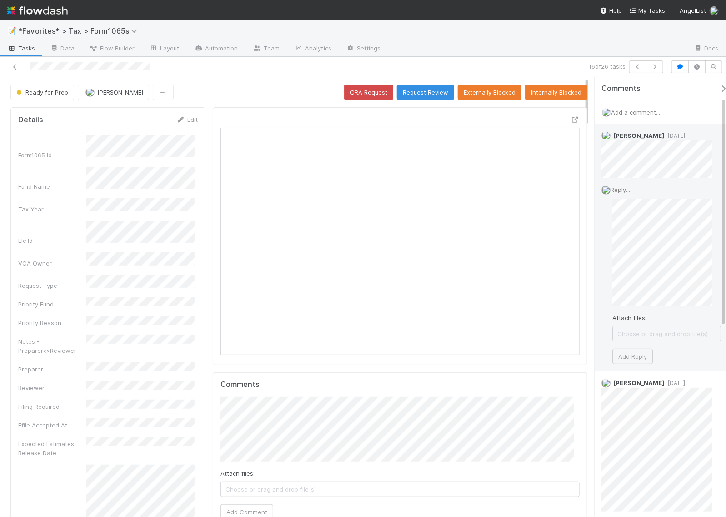
click at [630, 355] on div "Reply... Attach files: Choose or drag and drop file(s) Add Reply" at bounding box center [661, 274] width 133 height 193
click at [629, 343] on button "Add Reply" at bounding box center [633, 339] width 40 height 15
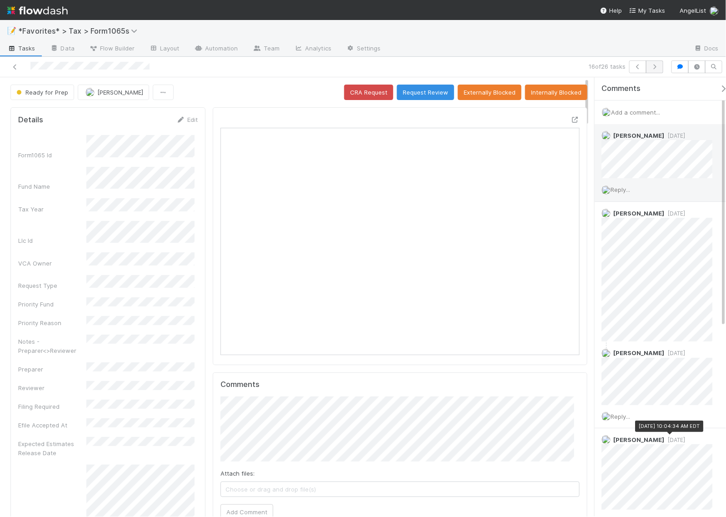
click at [525, 66] on div "16 of 26 tasks" at bounding box center [502, 66] width 330 height 13
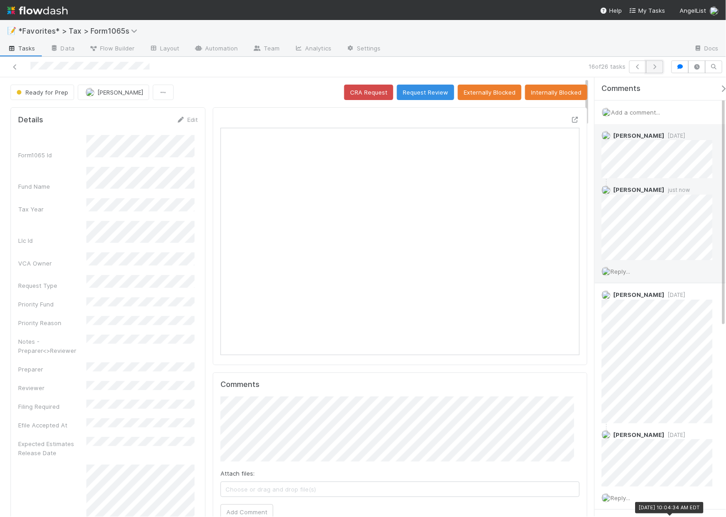
click at [653, 69] on icon "button" at bounding box center [654, 66] width 9 height 5
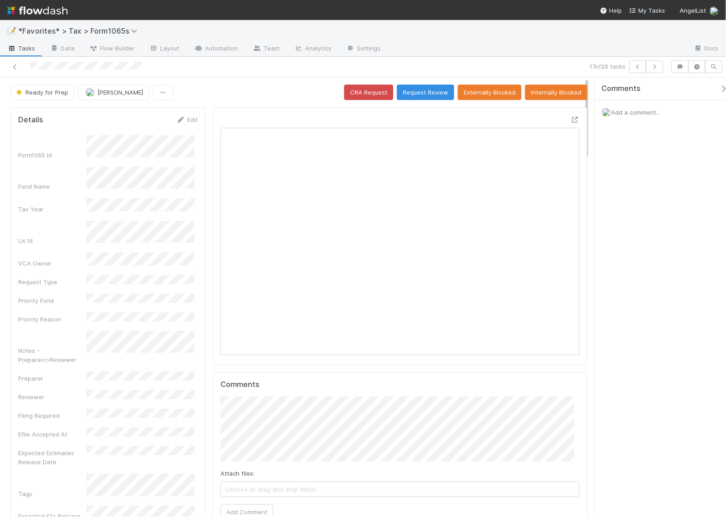
click at [636, 164] on div "Comments Add a comment..." at bounding box center [665, 123] width 140 height 92
click at [660, 68] on button "button" at bounding box center [654, 66] width 17 height 13
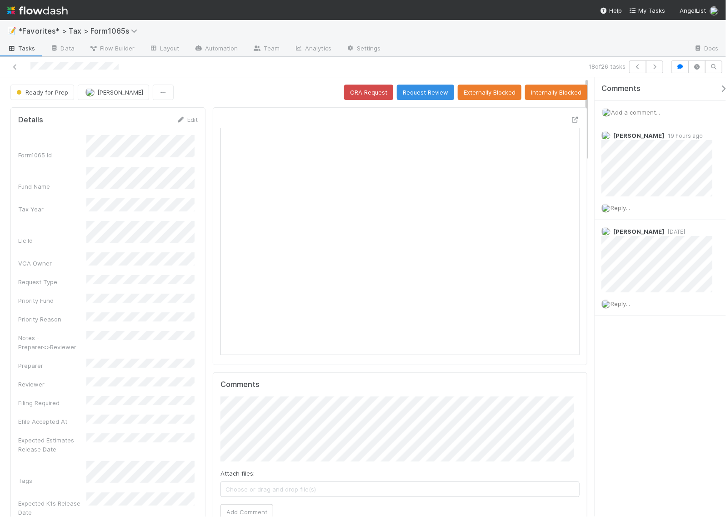
scroll to position [176, 345]
click at [652, 65] on icon "button" at bounding box center [654, 66] width 9 height 5
click at [651, 65] on icon "button" at bounding box center [654, 66] width 9 height 5
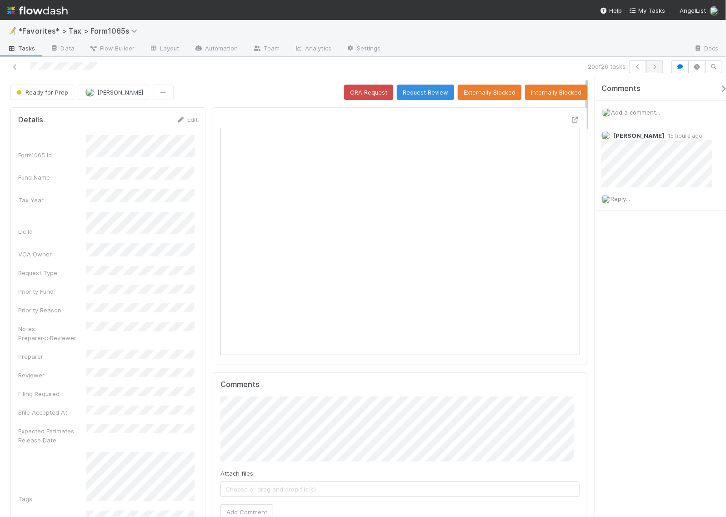
scroll to position [176, 345]
click at [651, 71] on button "button" at bounding box center [654, 66] width 17 height 13
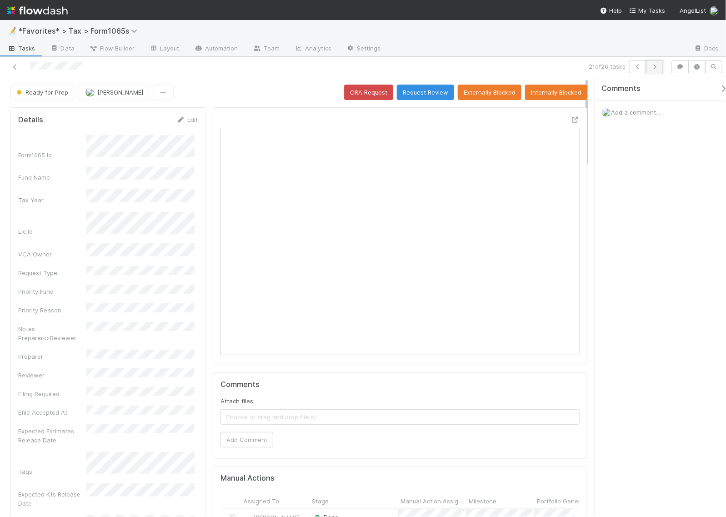
click at [652, 70] on button "button" at bounding box center [654, 66] width 17 height 13
click at [653, 70] on button "button" at bounding box center [654, 66] width 17 height 13
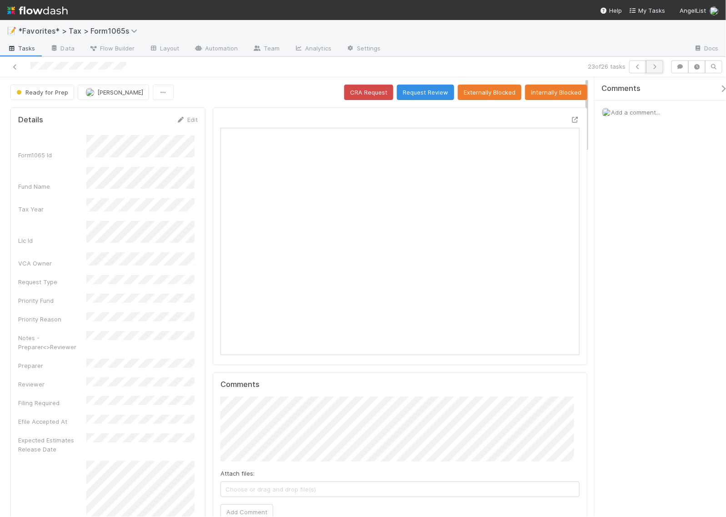
click at [657, 64] on icon "button" at bounding box center [654, 66] width 9 height 5
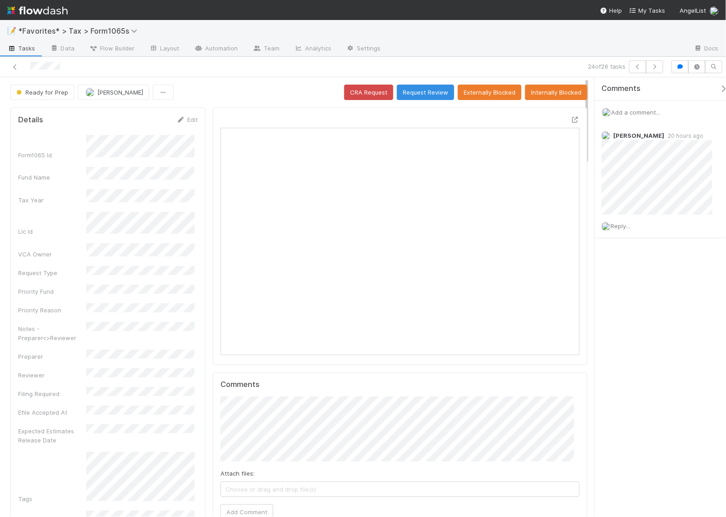
scroll to position [176, 168]
click at [657, 71] on button "button" at bounding box center [654, 66] width 17 height 13
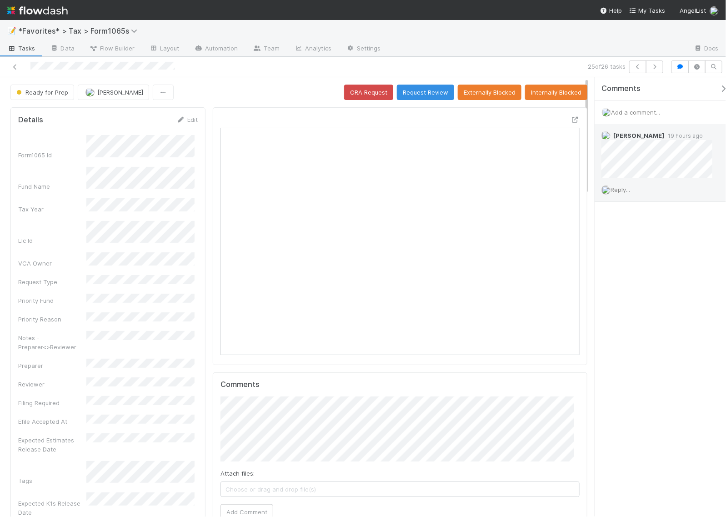
scroll to position [176, 345]
click at [653, 65] on icon "button" at bounding box center [654, 66] width 9 height 5
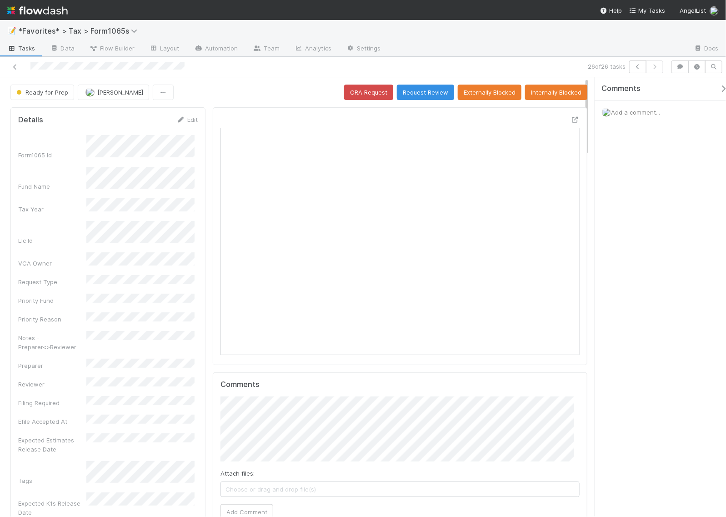
click at [651, 202] on div "Comments Add a comment..." at bounding box center [660, 296] width 131 height 439
drag, startPoint x: 11, startPoint y: 71, endPoint x: 17, endPoint y: 41, distance: 31.0
click at [11, 71] on div at bounding box center [170, 66] width 333 height 13
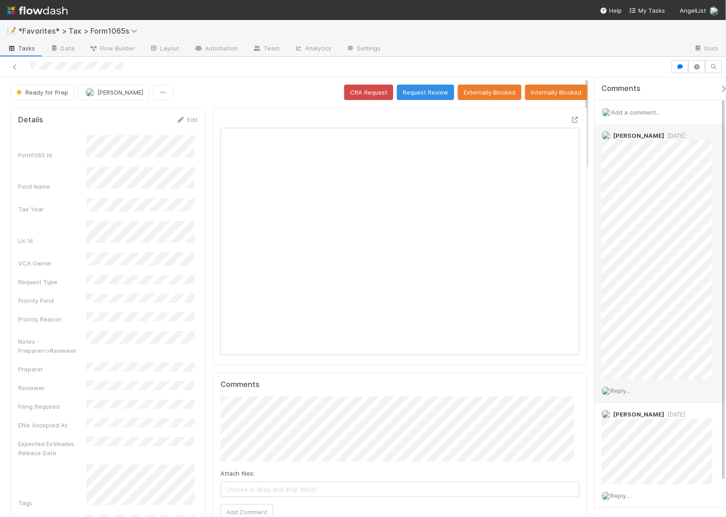
scroll to position [176, 168]
click at [571, 121] on icon at bounding box center [575, 120] width 9 height 6
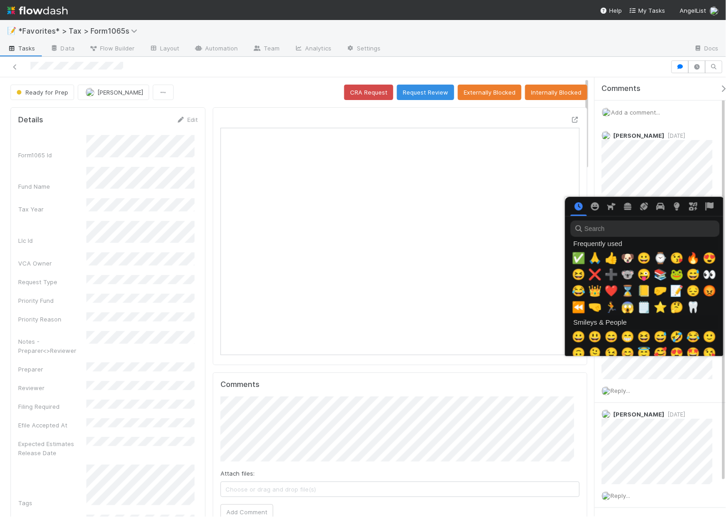
scroll to position [0, 5]
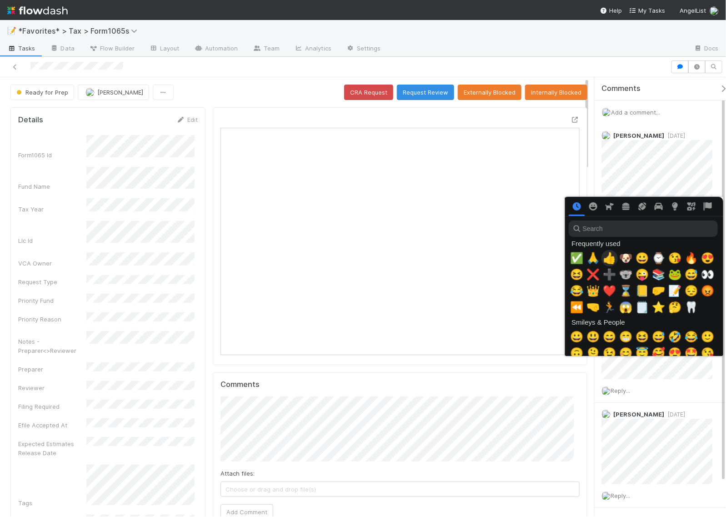
click at [592, 256] on span "🙏" at bounding box center [594, 258] width 14 height 13
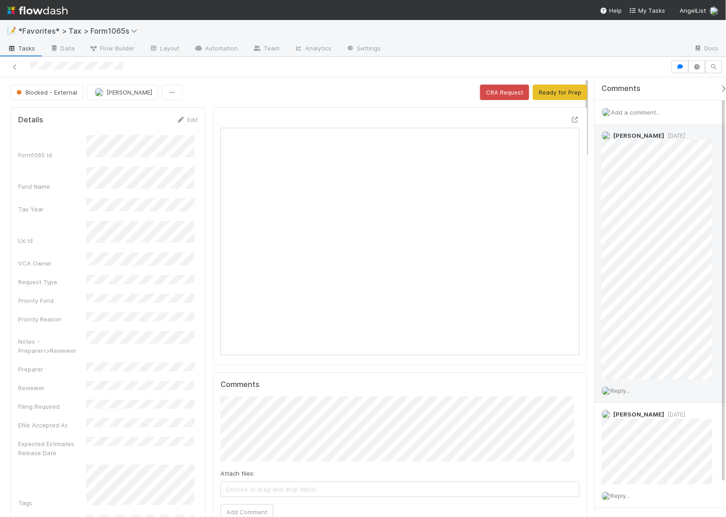
click at [665, 137] on span "[DATE]" at bounding box center [675, 135] width 21 height 7
click at [665, 135] on span "[DATE]" at bounding box center [675, 135] width 21 height 7
click at [621, 393] on span "Reply..." at bounding box center [621, 390] width 20 height 7
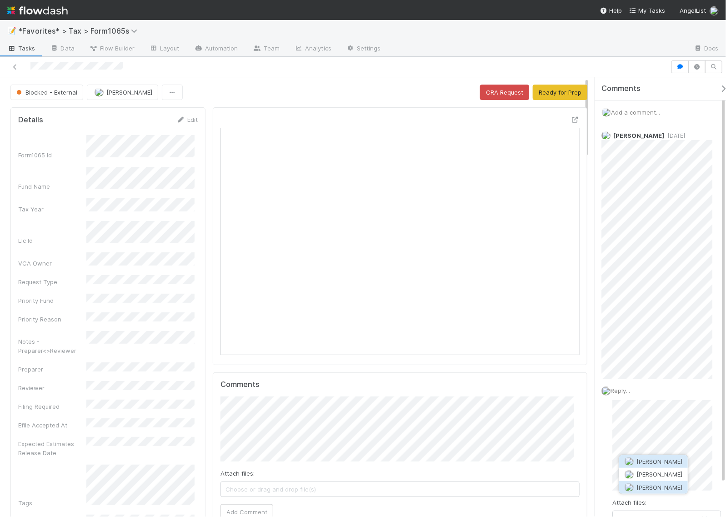
click at [652, 484] on span "[PERSON_NAME]" at bounding box center [660, 487] width 46 height 7
click at [585, 430] on div "Blocked - External [PERSON_NAME] CRA Request Ready for Prep Details Edit Form10…" at bounding box center [363, 296] width 726 height 439
